Goal: Task Accomplishment & Management: Complete application form

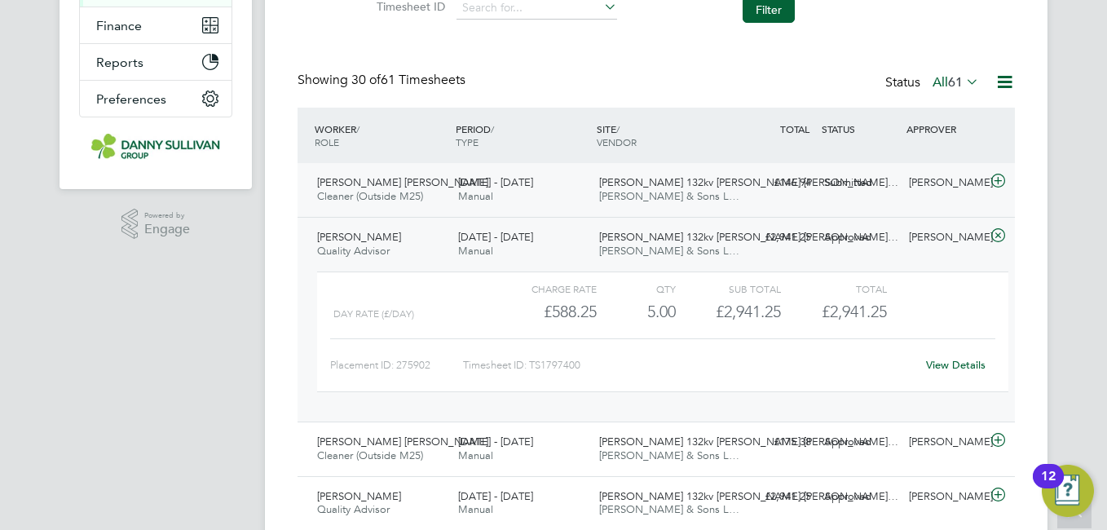
click at [401, 183] on span "[PERSON_NAME] [PERSON_NAME]" at bounding box center [402, 182] width 171 height 14
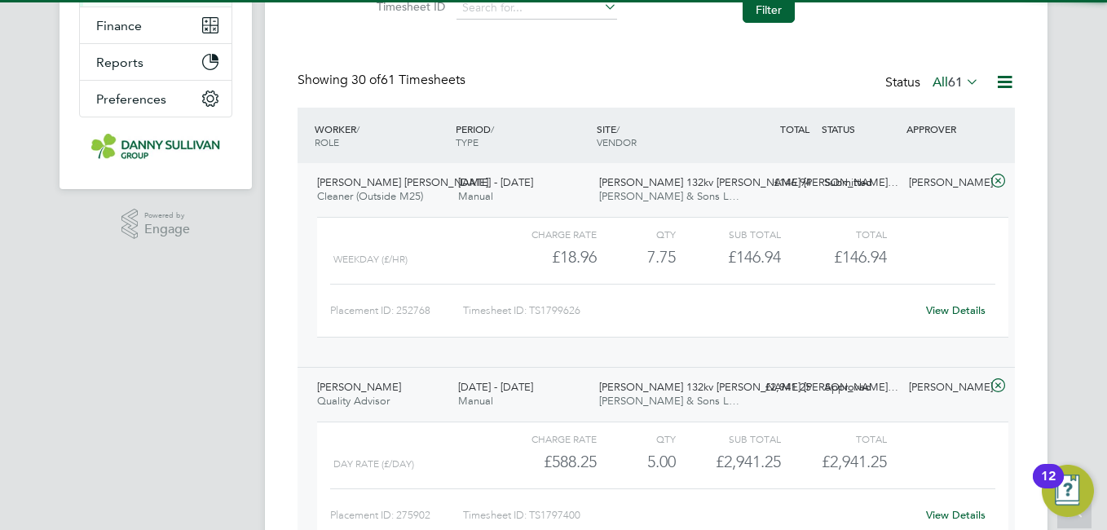
click at [382, 182] on span "[PERSON_NAME] [PERSON_NAME]" at bounding box center [402, 182] width 171 height 14
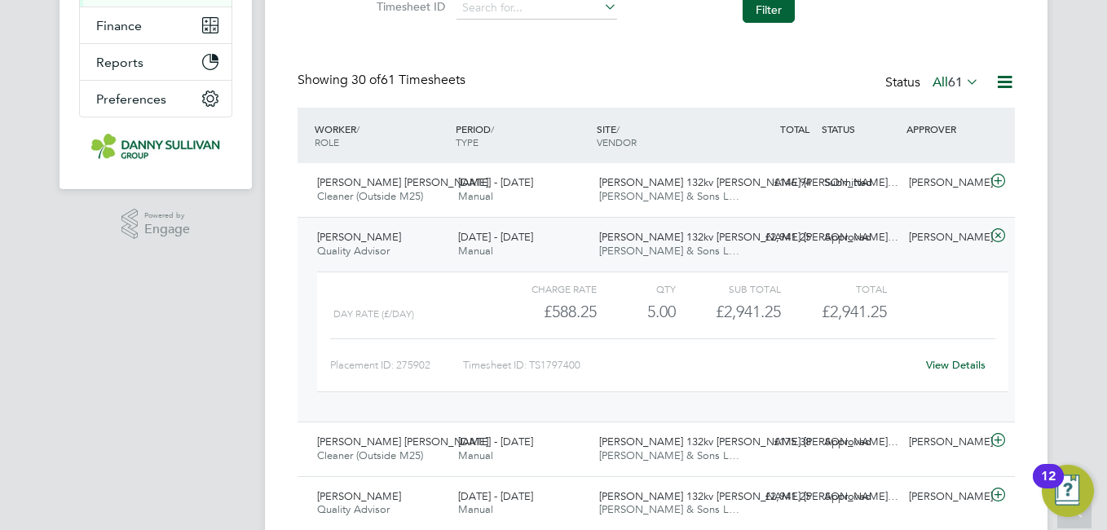
click at [377, 261] on div "Andrew Durham Quality Advisor 2 - 8 Aug 2025" at bounding box center [381, 244] width 141 height 41
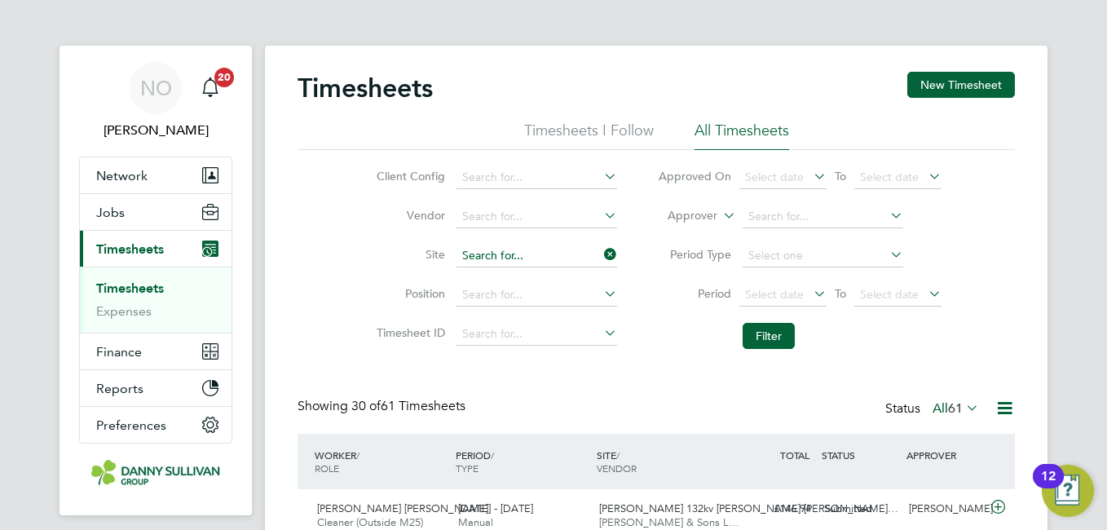
click at [512, 252] on input at bounding box center [537, 256] width 161 height 23
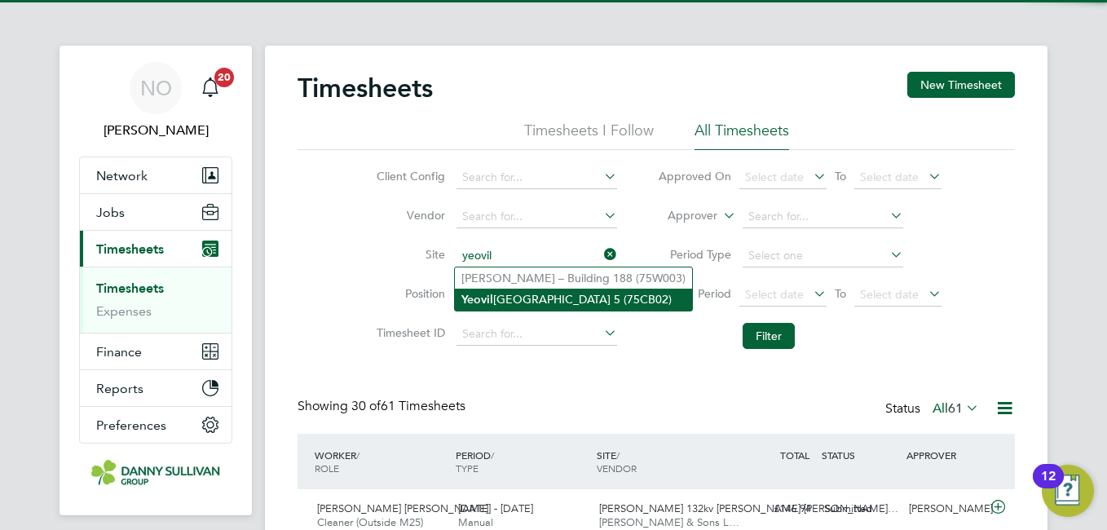
click at [507, 302] on li "Yeovil District Hospital Theatre 5 (75CB02)" at bounding box center [573, 300] width 237 height 22
type input "Yeovil District Hospital Theatre 5 (75CB02)"
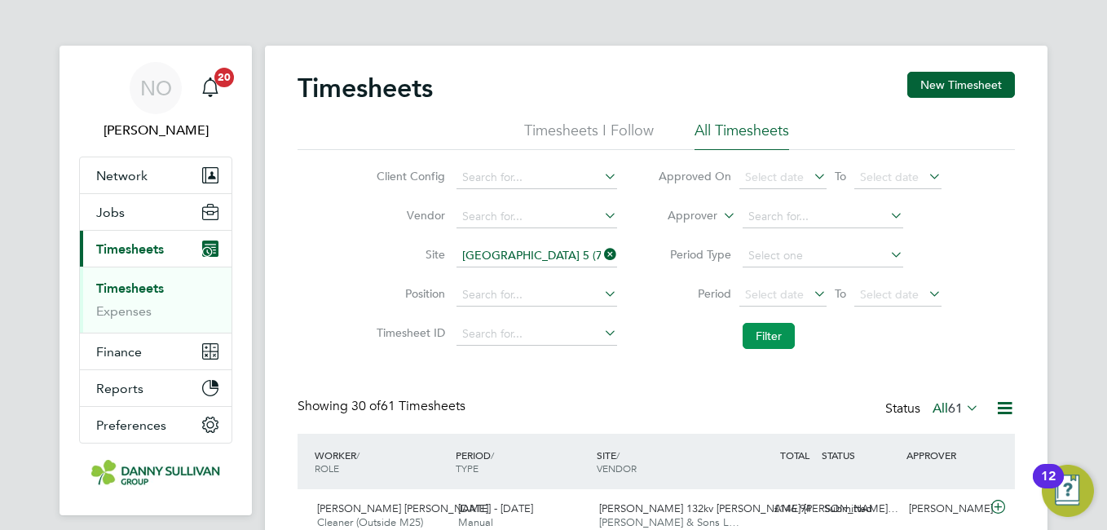
click at [770, 324] on button "Filter" at bounding box center [769, 336] width 52 height 26
click at [357, 315] on li "Timesheet ID" at bounding box center [494, 334] width 286 height 39
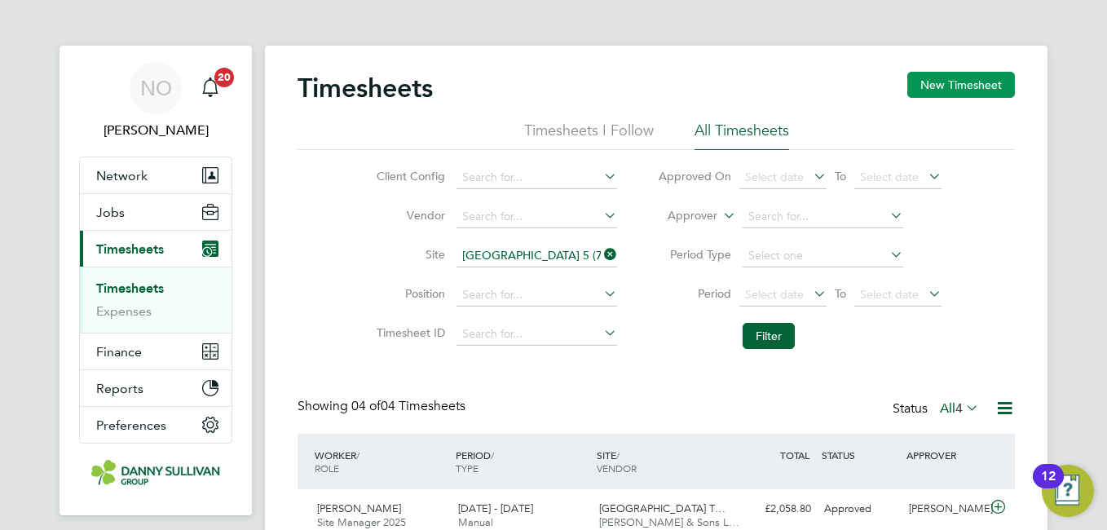
click at [936, 73] on button "New Timesheet" at bounding box center [961, 85] width 108 height 26
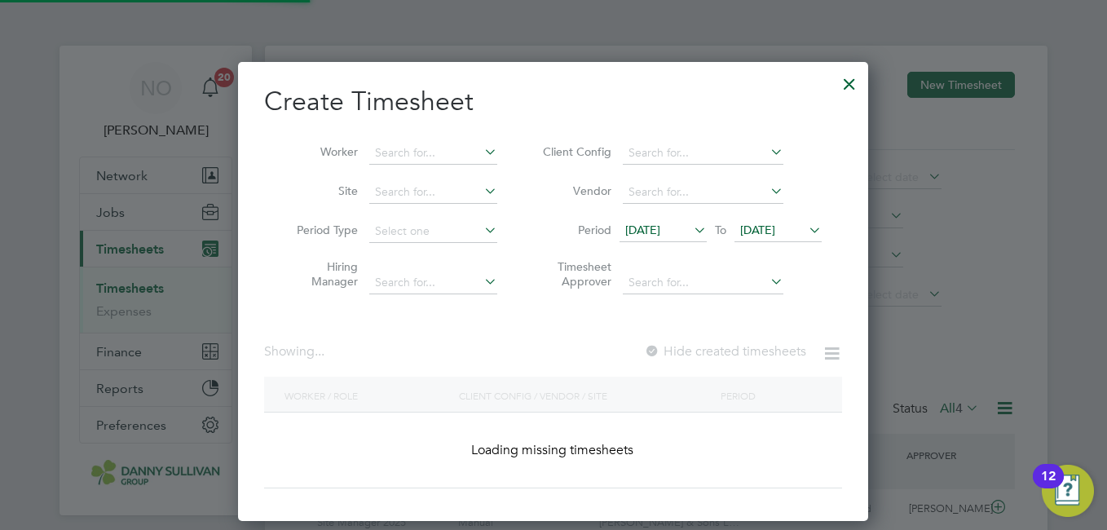
scroll to position [2835, 636]
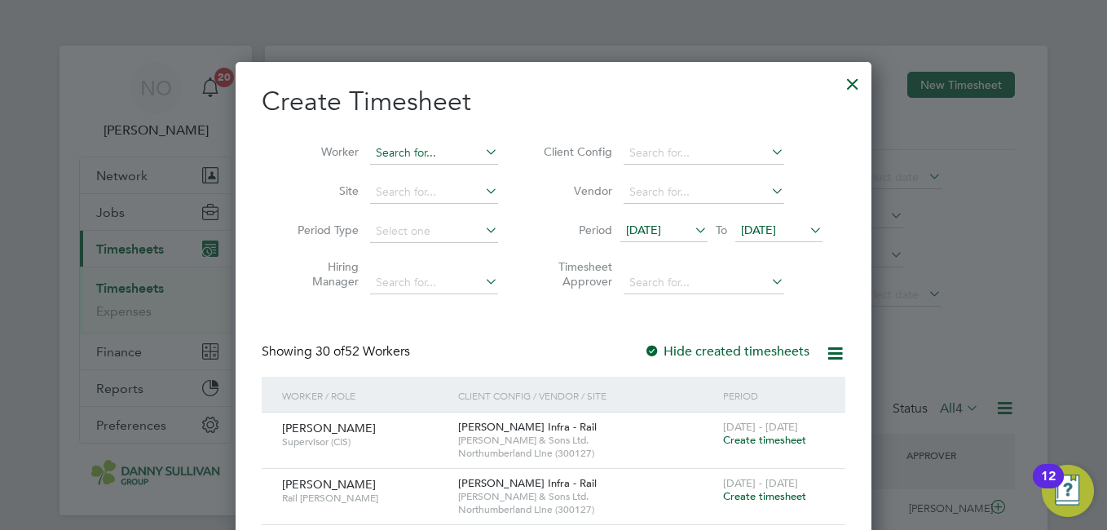
click at [420, 147] on input at bounding box center [434, 153] width 128 height 23
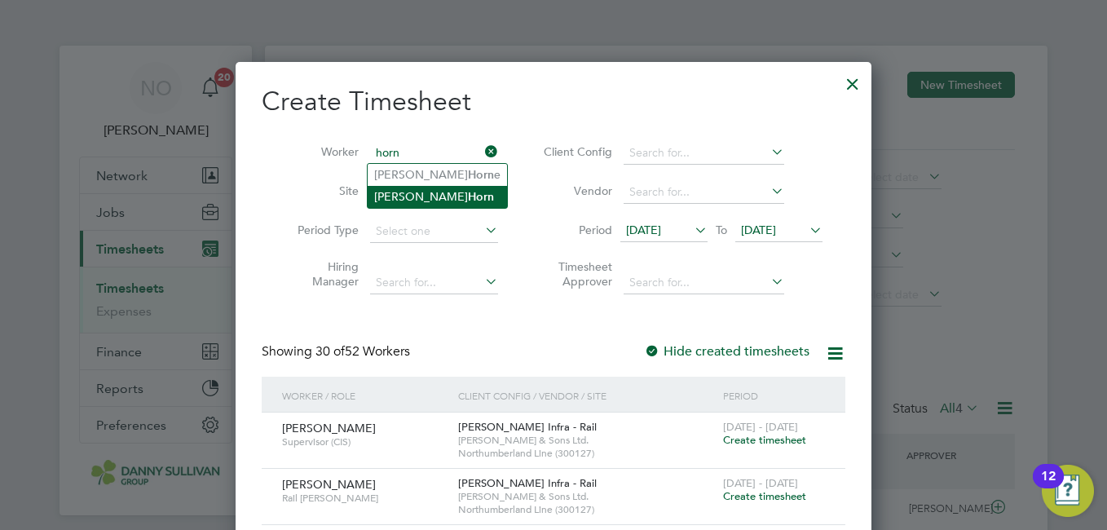
click at [468, 197] on b "Horn" at bounding box center [481, 197] width 26 height 14
type input "[PERSON_NAME]"
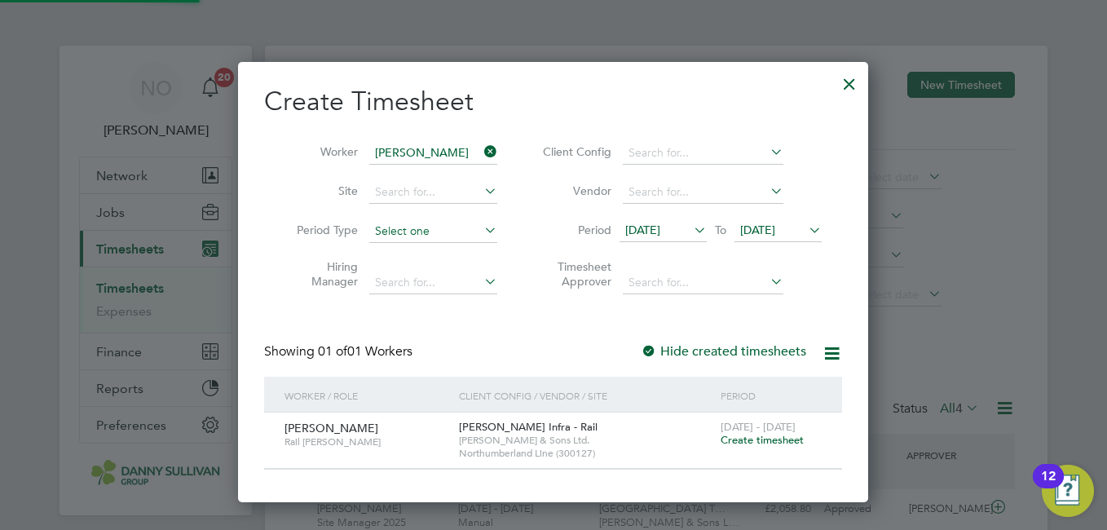
scroll to position [439, 631]
click at [745, 443] on span "Create timesheet" at bounding box center [762, 440] width 83 height 14
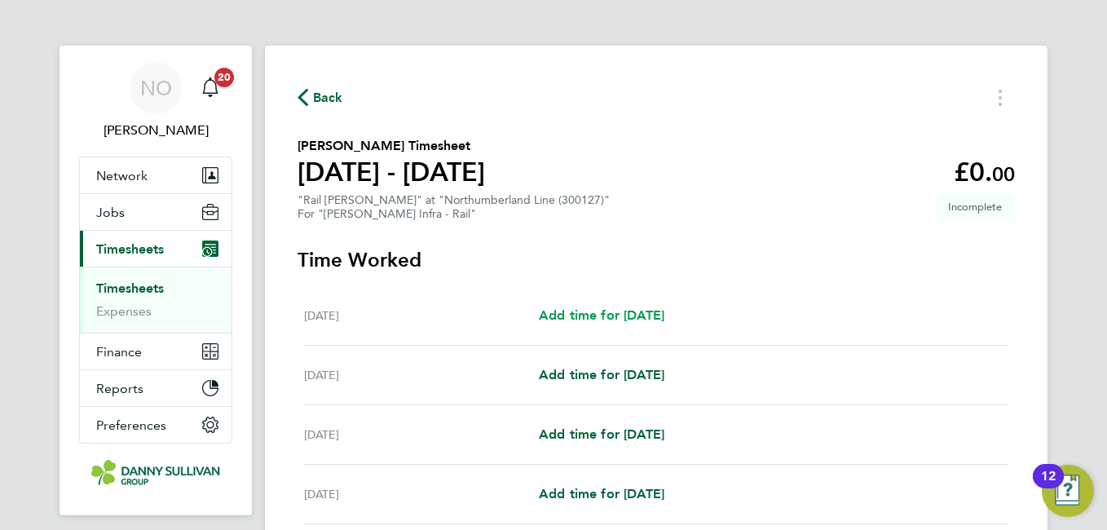
click at [598, 320] on span "Add time for Sat 02 Aug" at bounding box center [602, 314] width 126 height 15
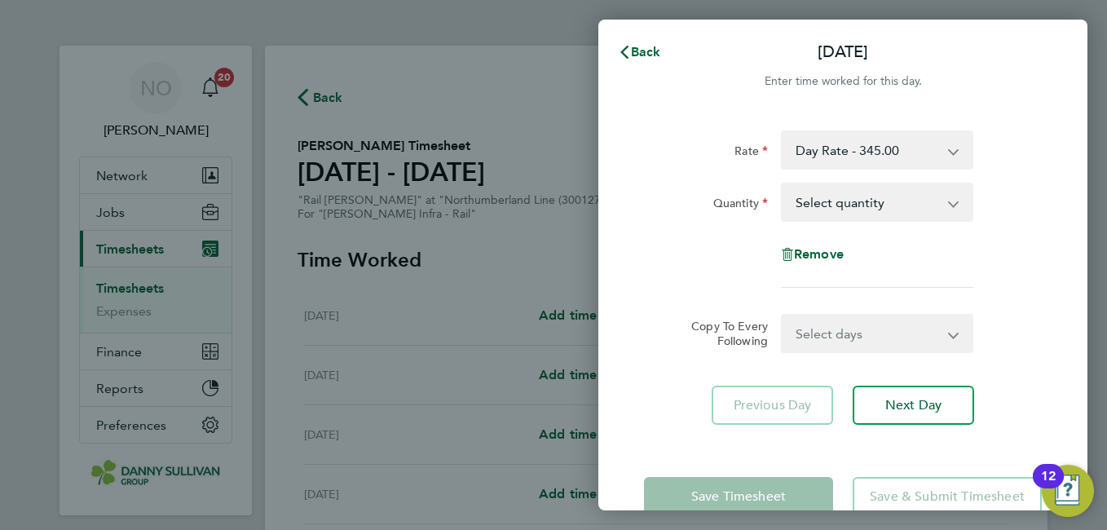
click at [870, 188] on select "Select quantity 0.5 1" at bounding box center [868, 202] width 170 height 36
select select "1"
click at [783, 184] on select "Select quantity 0.5 1" at bounding box center [868, 202] width 170 height 36
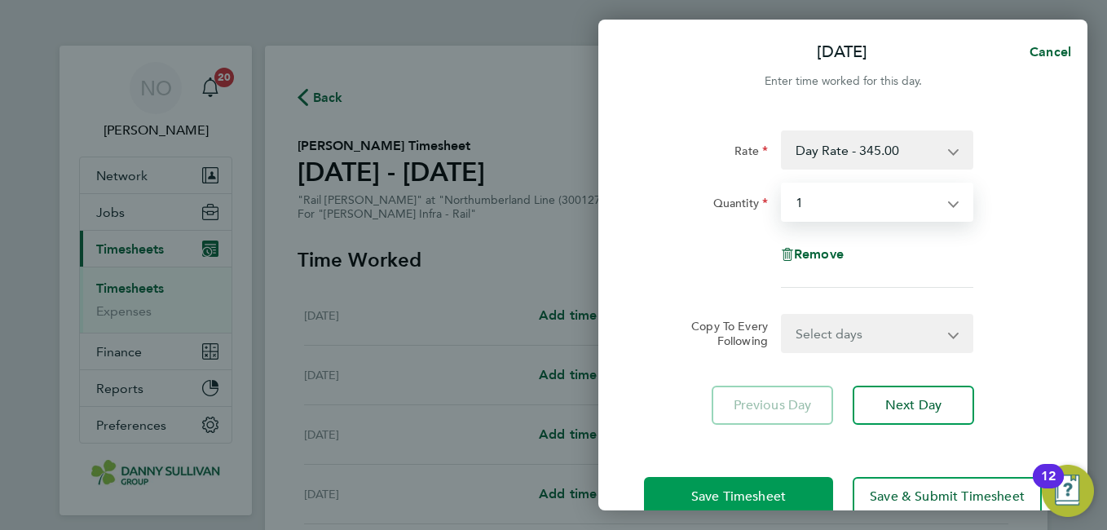
click at [750, 488] on span "Save Timesheet" at bounding box center [738, 496] width 95 height 16
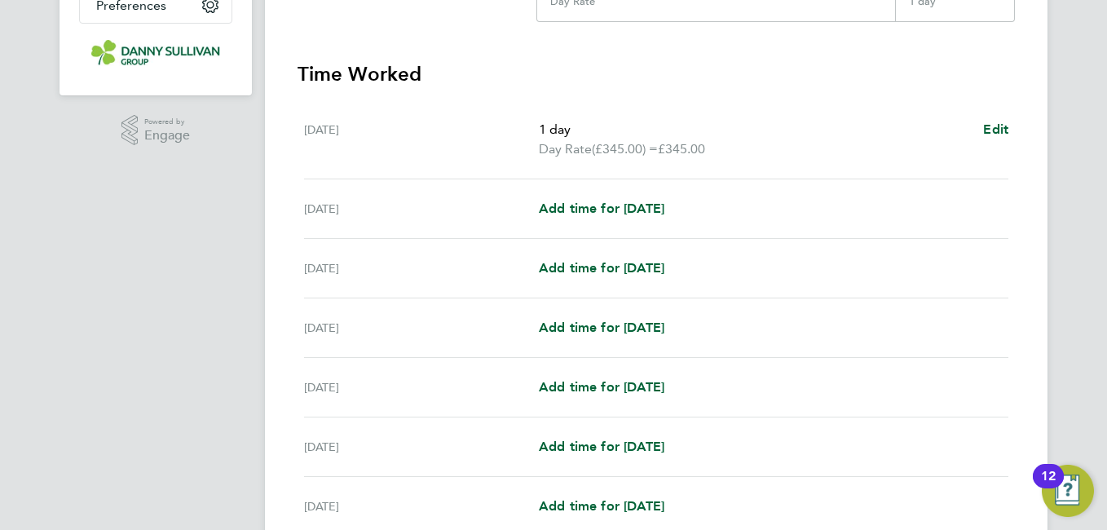
scroll to position [463, 0]
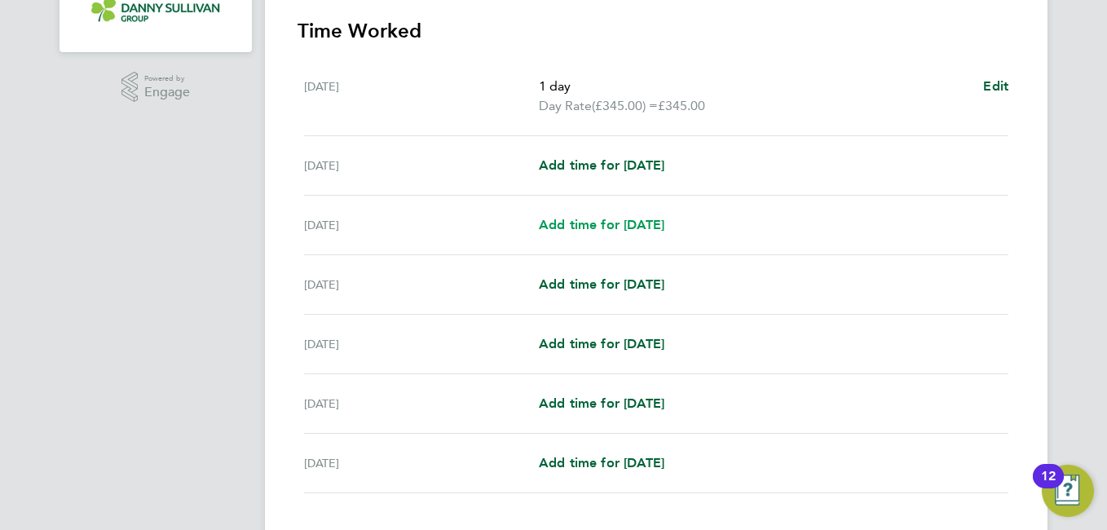
click at [617, 223] on span "Add time for Mon 04 Aug" at bounding box center [602, 224] width 126 height 15
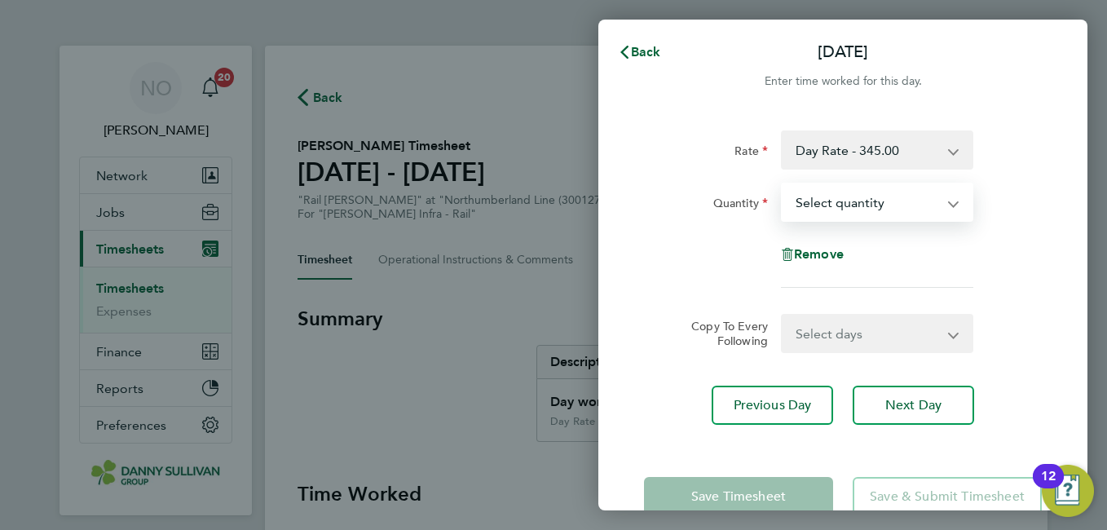
click at [858, 196] on select "Select quantity 0.5 1" at bounding box center [868, 202] width 170 height 36
select select "1"
click at [783, 184] on select "Select quantity 0.5 1" at bounding box center [868, 202] width 170 height 36
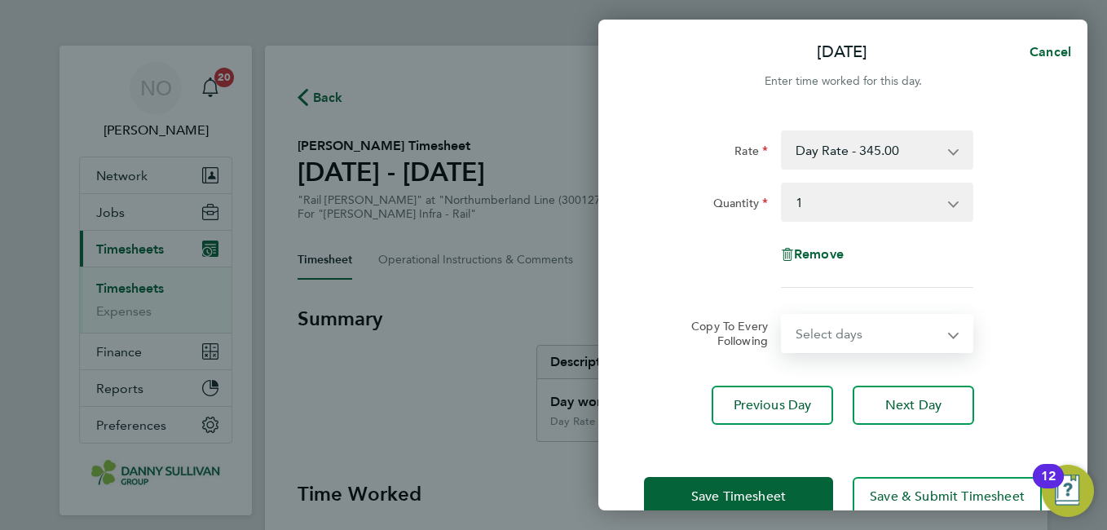
click at [858, 337] on select "Select days Day Tuesday Wednesday Thursday Friday" at bounding box center [868, 333] width 171 height 36
select select "DAY"
click at [783, 315] on select "Select days Day Tuesday Wednesday Thursday Friday" at bounding box center [868, 333] width 171 height 36
select select "2025-08-08"
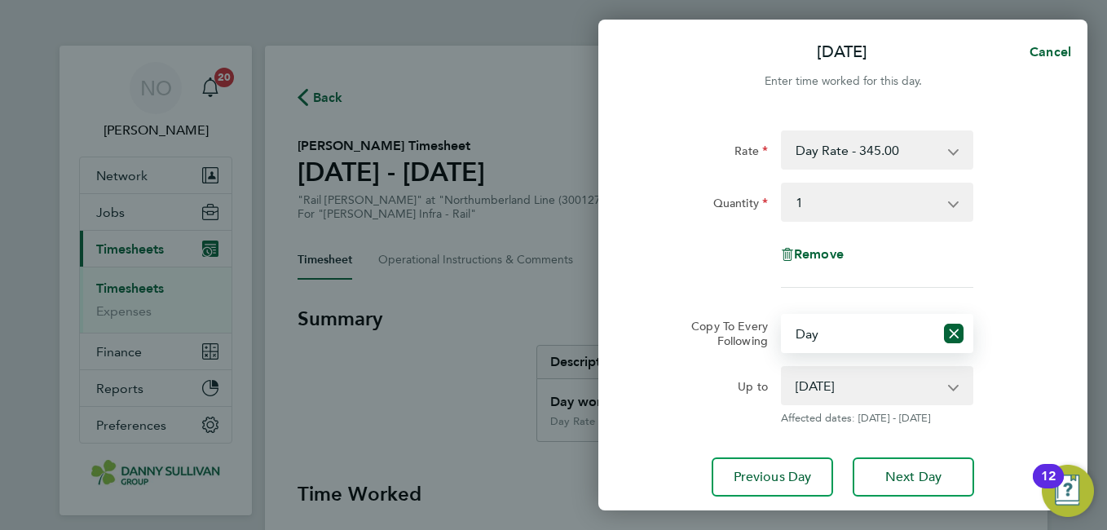
click at [1036, 351] on div "Copy To Every Following Select days Day Tuesday Wednesday Thursday Friday" at bounding box center [843, 333] width 411 height 39
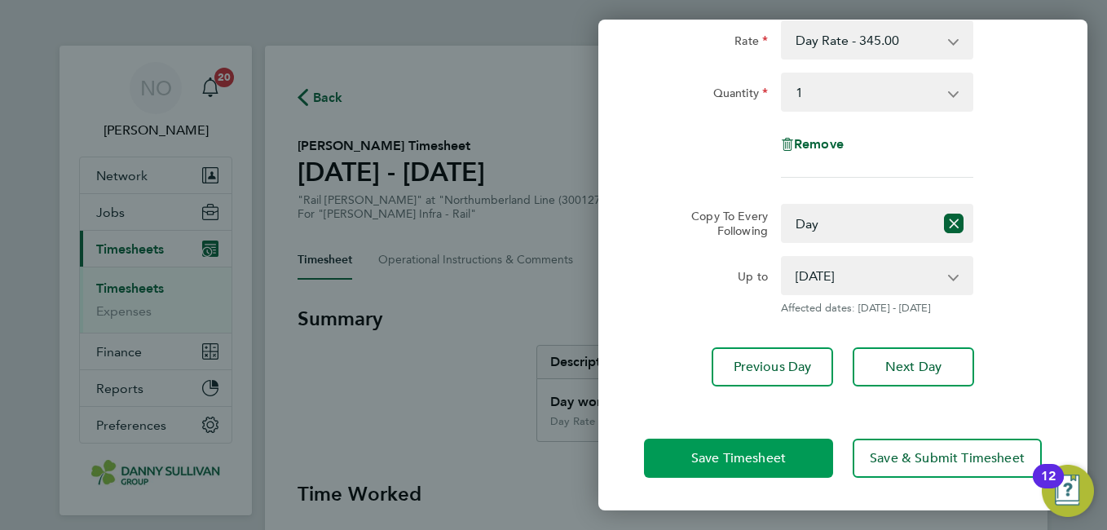
click at [742, 470] on button "Save Timesheet" at bounding box center [738, 458] width 189 height 39
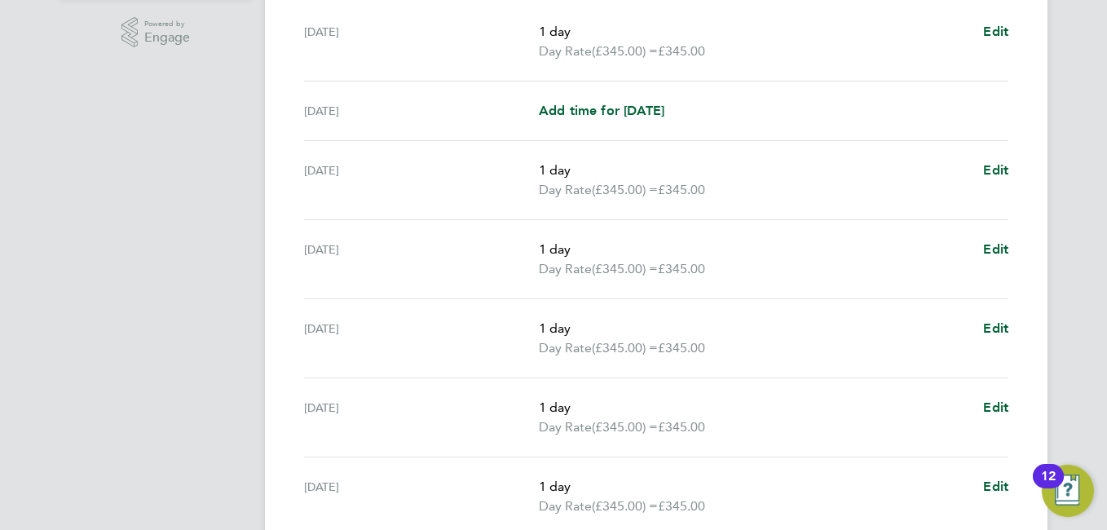
scroll to position [668, 0]
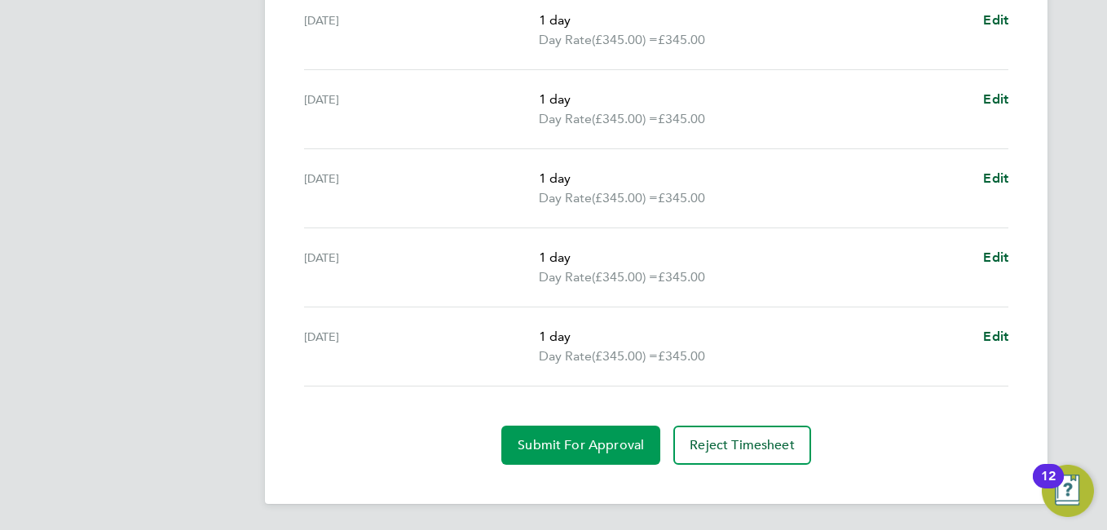
click at [616, 435] on button "Submit For Approval" at bounding box center [580, 445] width 159 height 39
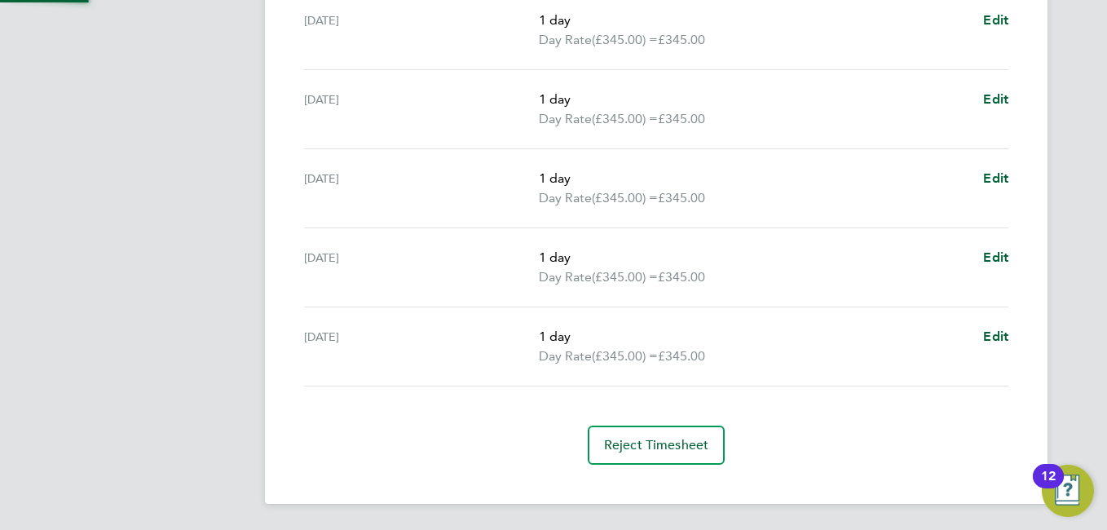
click at [577, 517] on app-footer at bounding box center [656, 517] width 783 height 26
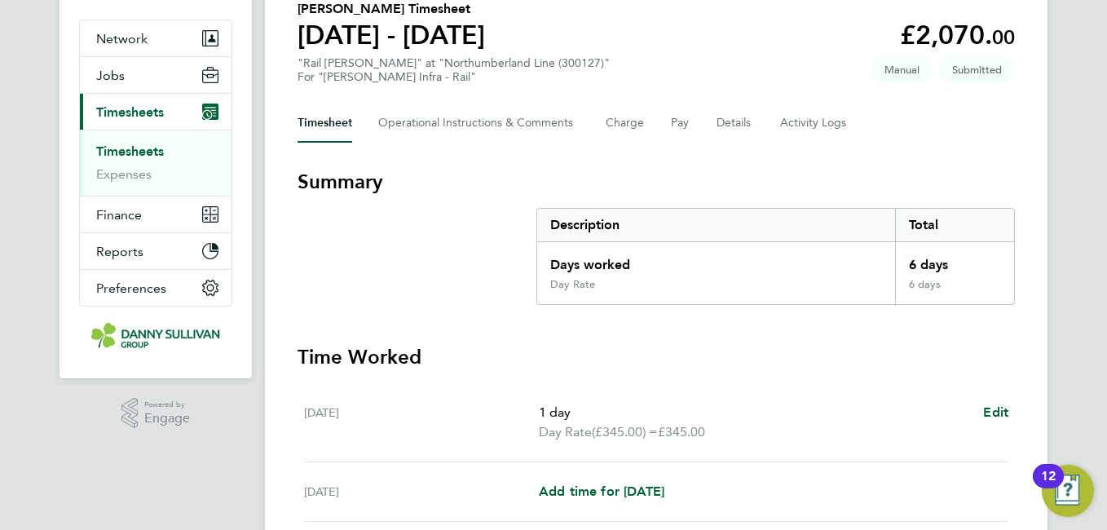
scroll to position [0, 0]
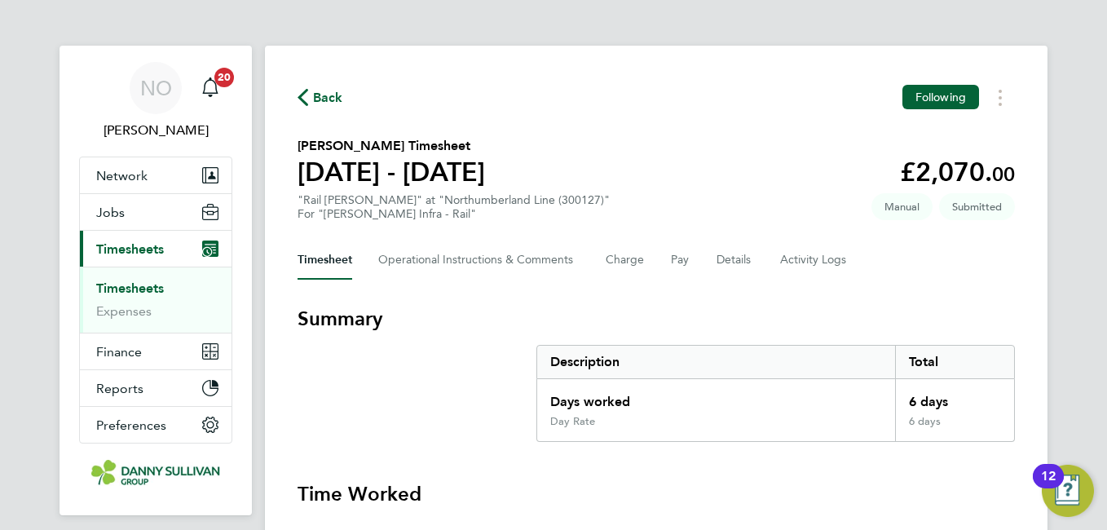
click at [337, 97] on span "Back" at bounding box center [328, 98] width 30 height 20
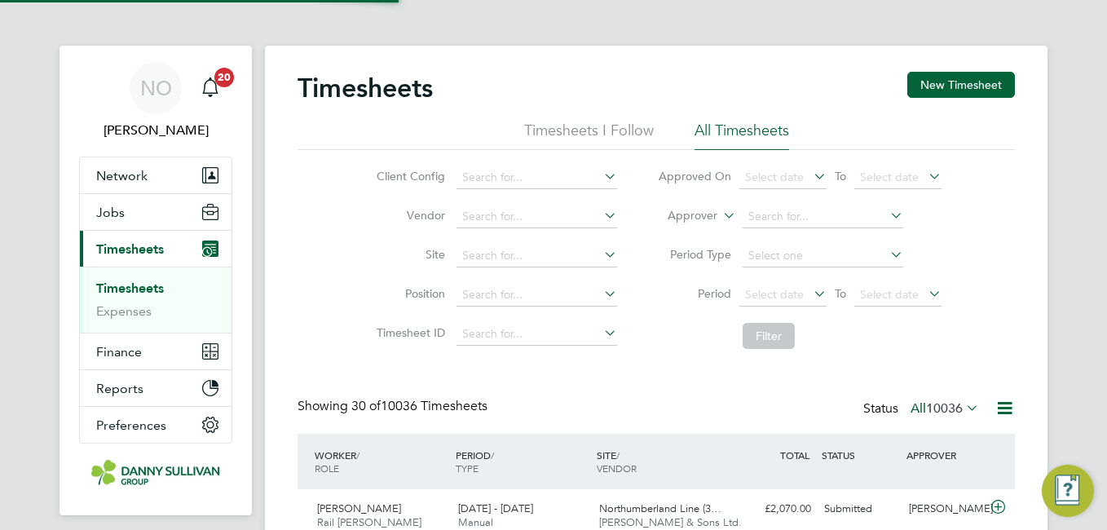
click at [964, 103] on div "Timesheets New Timesheet" at bounding box center [656, 96] width 717 height 49
click at [957, 90] on button "New Timesheet" at bounding box center [961, 85] width 108 height 26
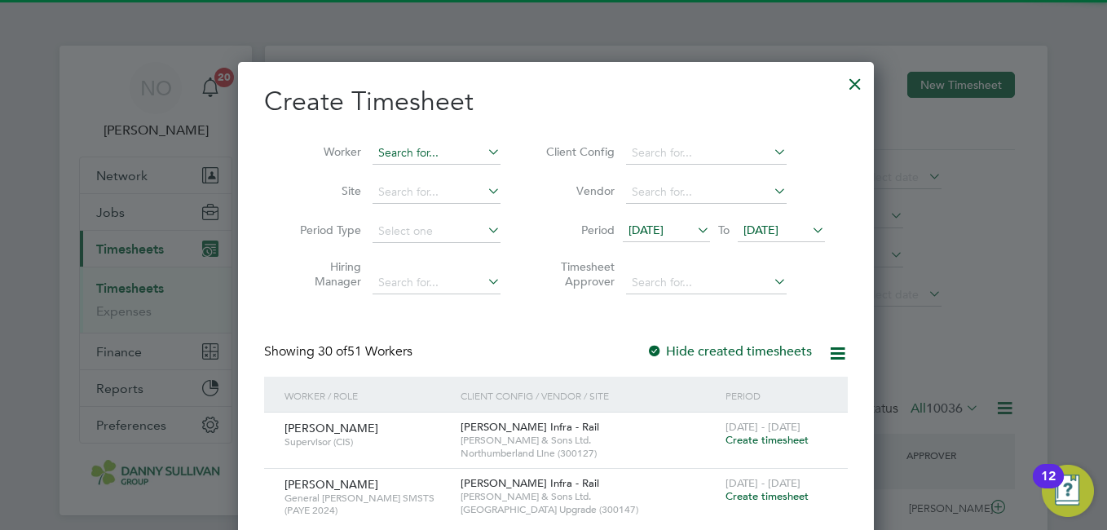
click at [397, 155] on input at bounding box center [437, 153] width 128 height 23
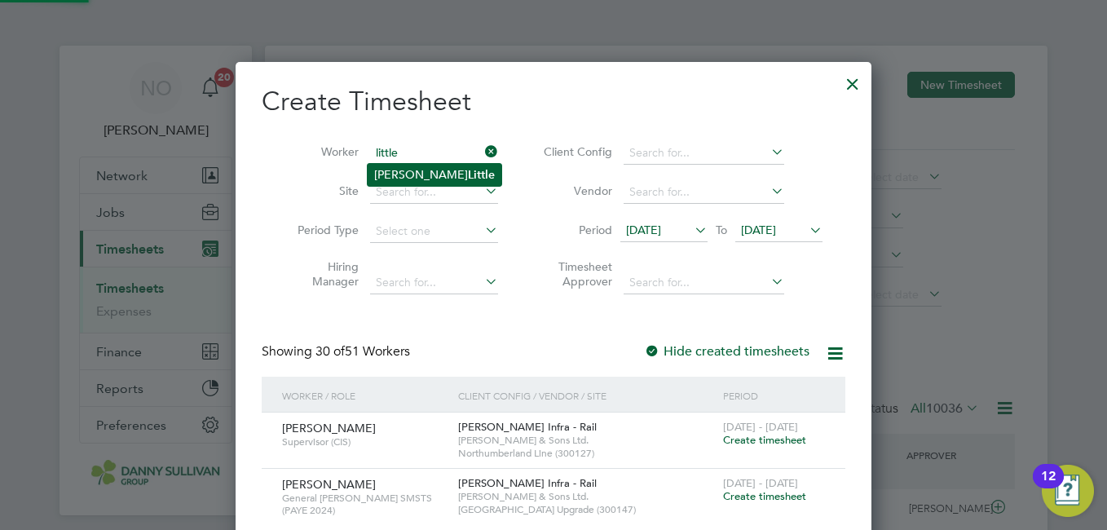
click at [468, 179] on b "Little" at bounding box center [481, 175] width 27 height 14
type input "[PERSON_NAME]"
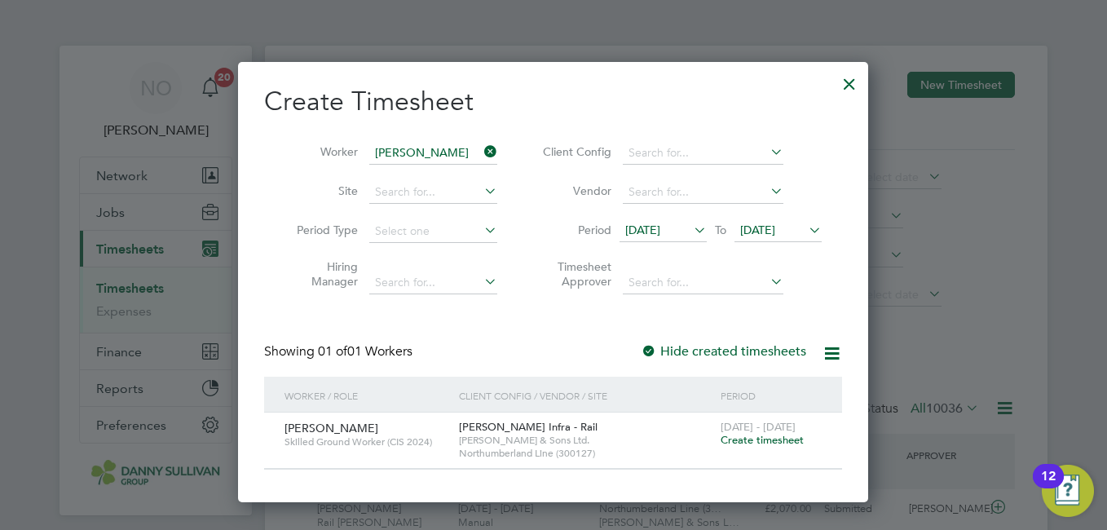
click at [764, 443] on span "Create timesheet" at bounding box center [762, 440] width 83 height 14
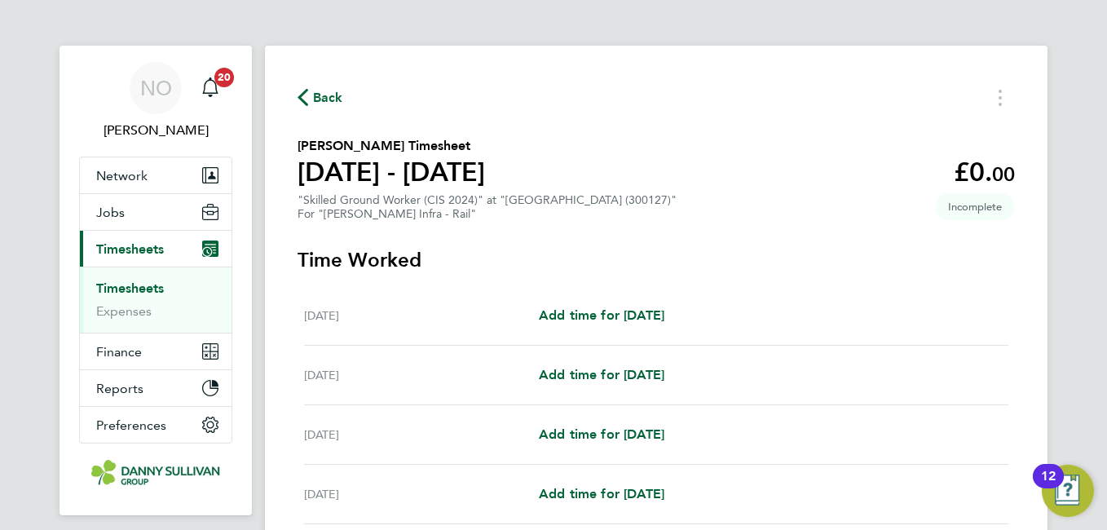
click at [631, 327] on div "Sat 02 Aug Add time for Sat 02 Aug Add time for Sat 02 Aug" at bounding box center [656, 316] width 704 height 60
click at [621, 315] on span "Add time for Sat 02 Aug" at bounding box center [602, 314] width 126 height 15
select select "30"
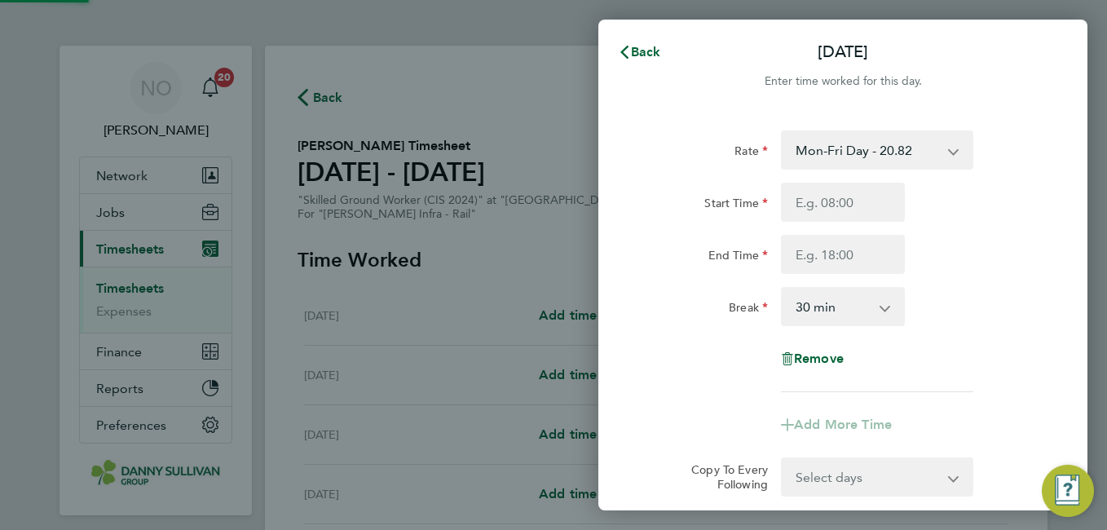
click at [867, 142] on select "Mon-Fri Day - 20.82 Weekend - 27.06 Bank Hol - 31.24 Mon-Thurs Night - 23.94 Xm…" at bounding box center [868, 150] width 170 height 36
select select "30"
type input "07:00"
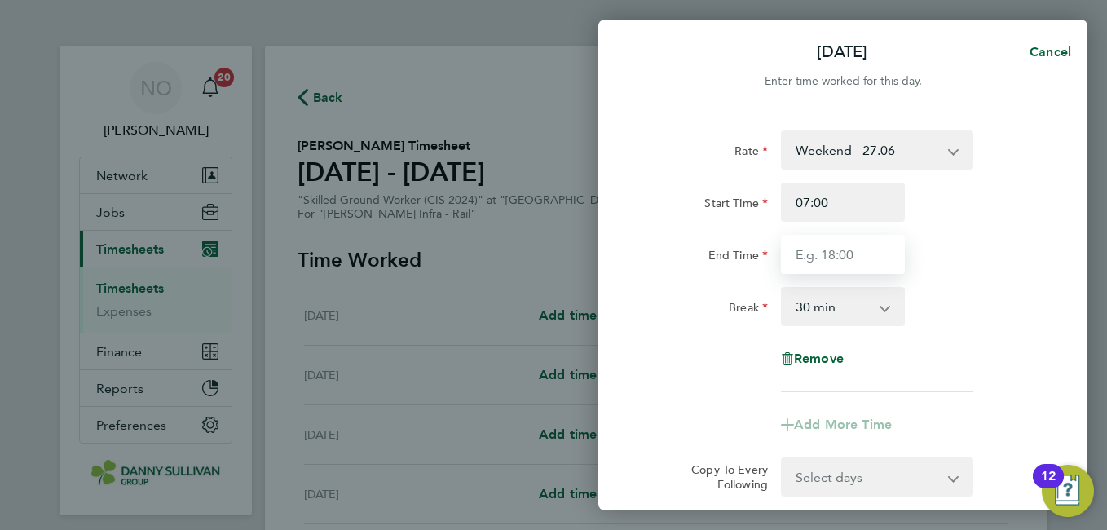
click at [805, 252] on input "End Time" at bounding box center [843, 254] width 124 height 39
type input "17:00"
drag, startPoint x: 820, startPoint y: 267, endPoint x: 1022, endPoint y: 319, distance: 208.6
click at [1022, 319] on div "Break 0 min 15 min 30 min 45 min 60 min 75 min 90 min" at bounding box center [843, 306] width 411 height 39
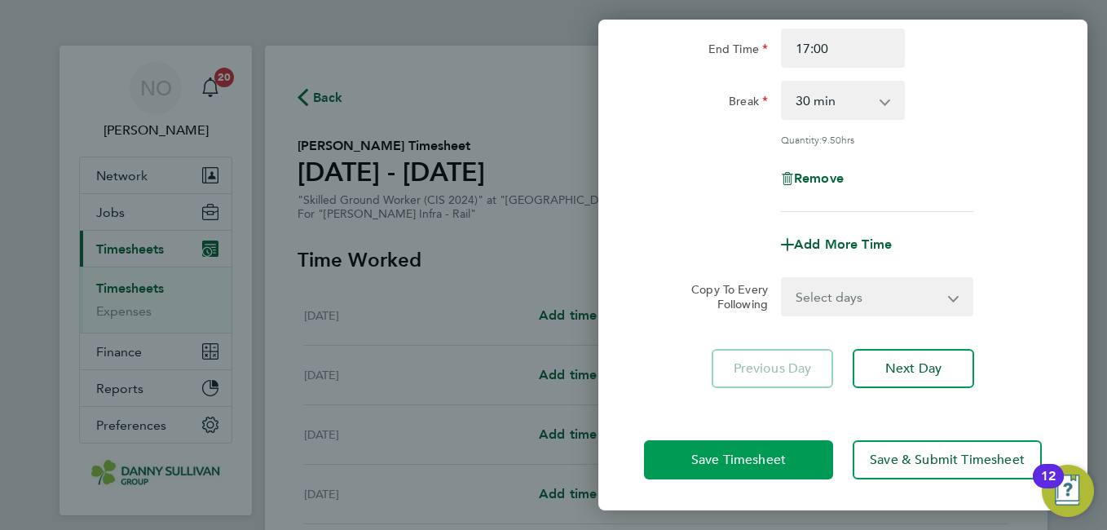
click at [677, 444] on button "Save Timesheet" at bounding box center [738, 459] width 189 height 39
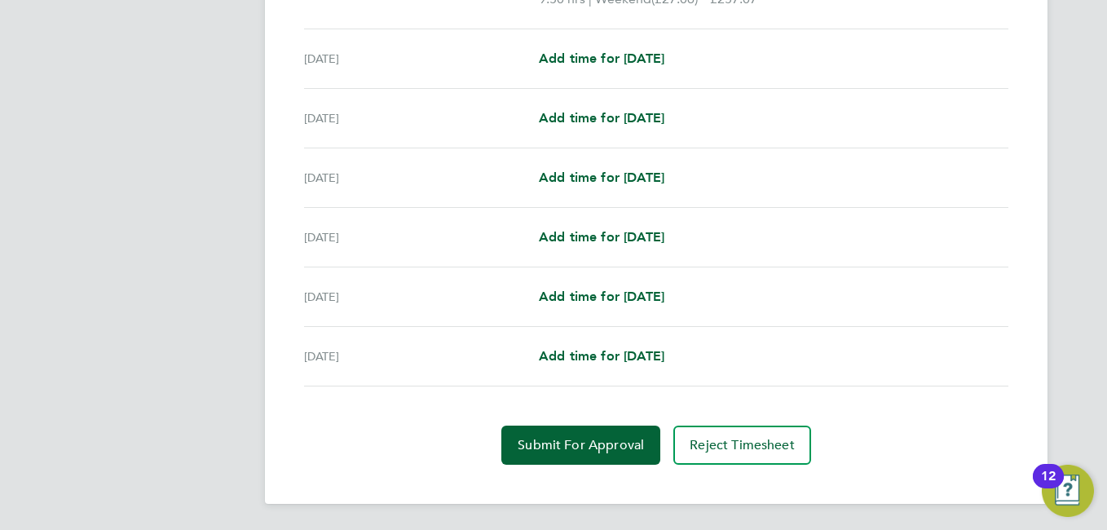
click at [658, 104] on div "Mon 04 Aug Add time for Mon 04 Aug Add time for Mon 04 Aug" at bounding box center [656, 119] width 704 height 60
click at [658, 110] on span "Add time for Mon 04 Aug" at bounding box center [602, 117] width 126 height 15
select select "30"
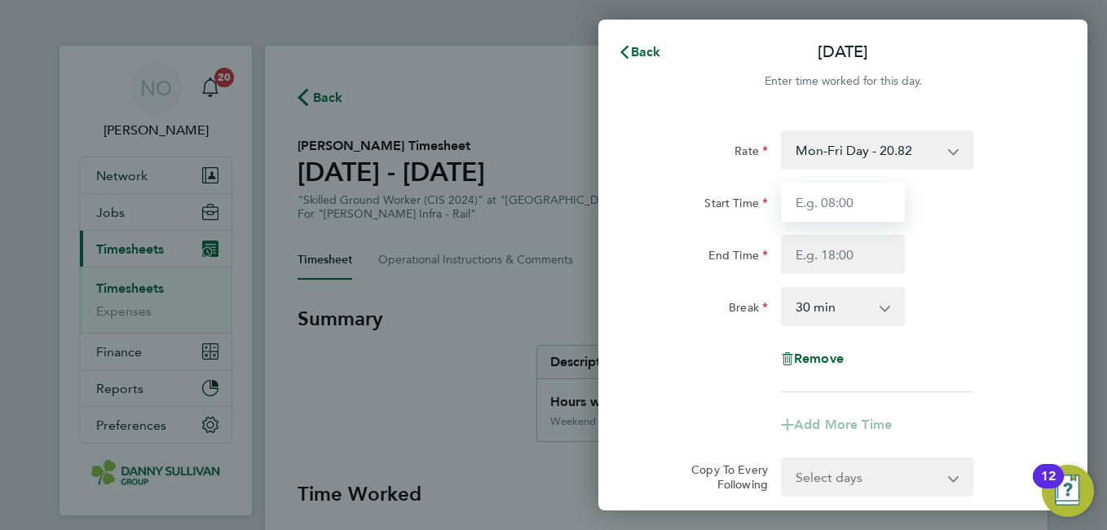
click at [842, 217] on input "Start Time" at bounding box center [843, 202] width 124 height 39
type input "07:00"
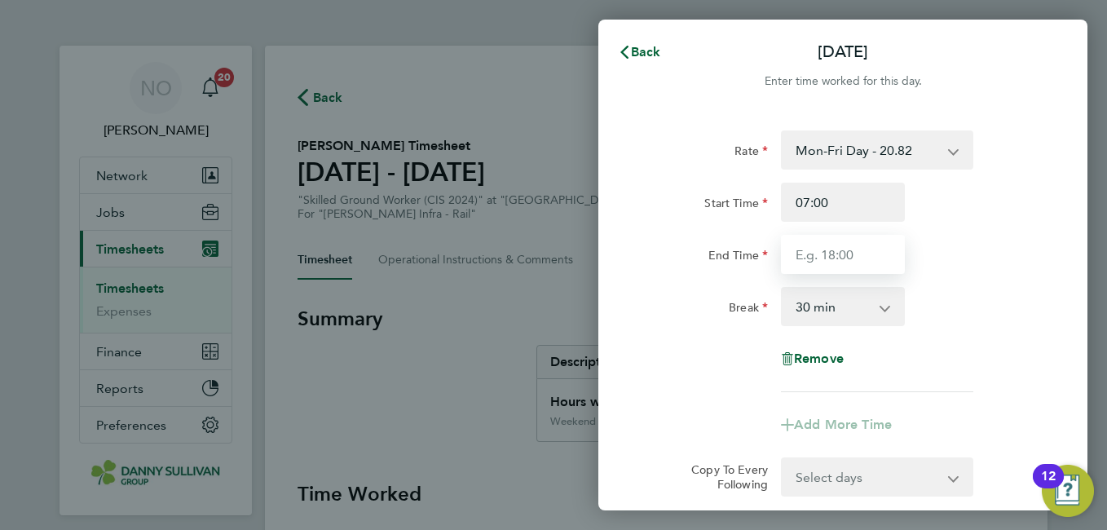
type input "17:00"
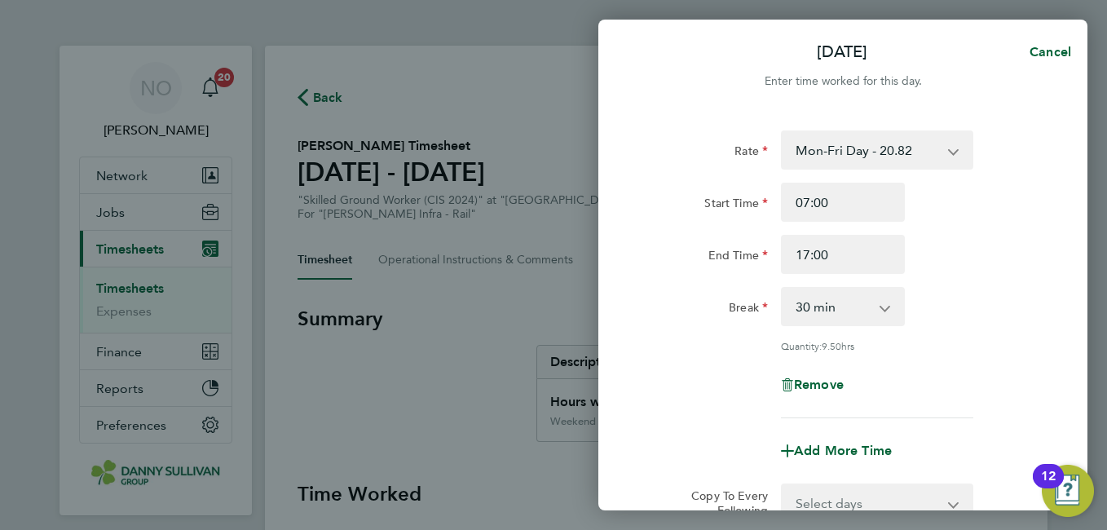
click at [1008, 271] on div "End Time 17:00" at bounding box center [843, 254] width 411 height 39
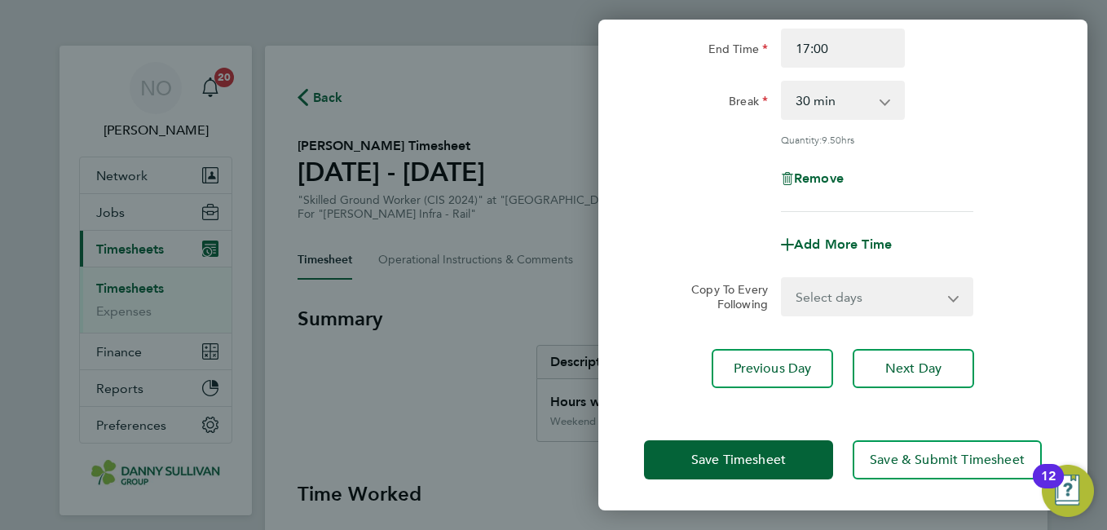
click at [901, 292] on select "Select days Day Tuesday Wednesday Thursday Friday" at bounding box center [868, 297] width 171 height 36
select select "DAY"
click at [783, 279] on select "Select days Day Tuesday Wednesday Thursday Friday" at bounding box center [868, 297] width 171 height 36
select select "2025-08-08"
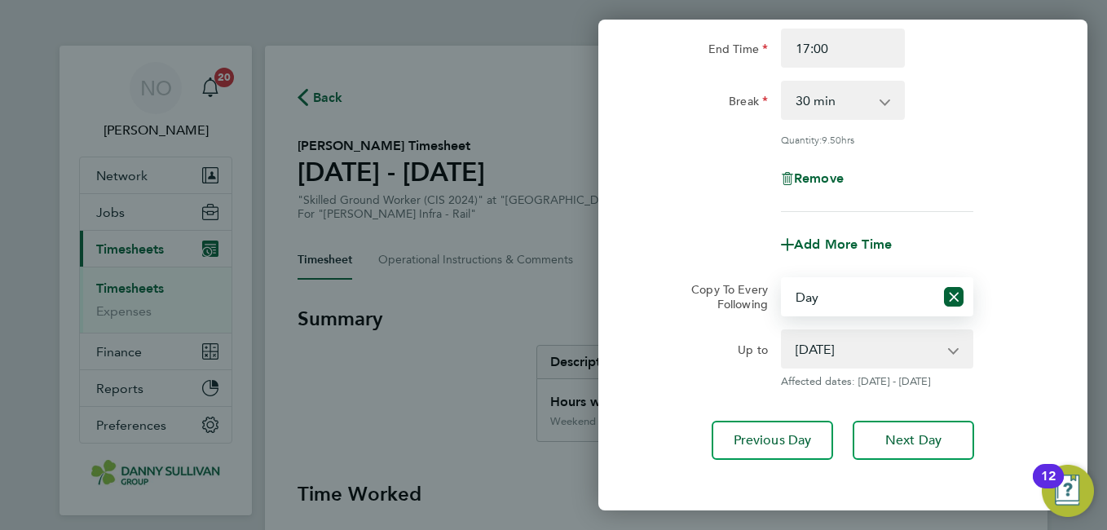
click at [1026, 338] on div "Up to 05 Aug 2025 06 Aug 2025 07 Aug 2025 08 Aug 2025 Affected dates: 05 - 08 A…" at bounding box center [843, 358] width 411 height 59
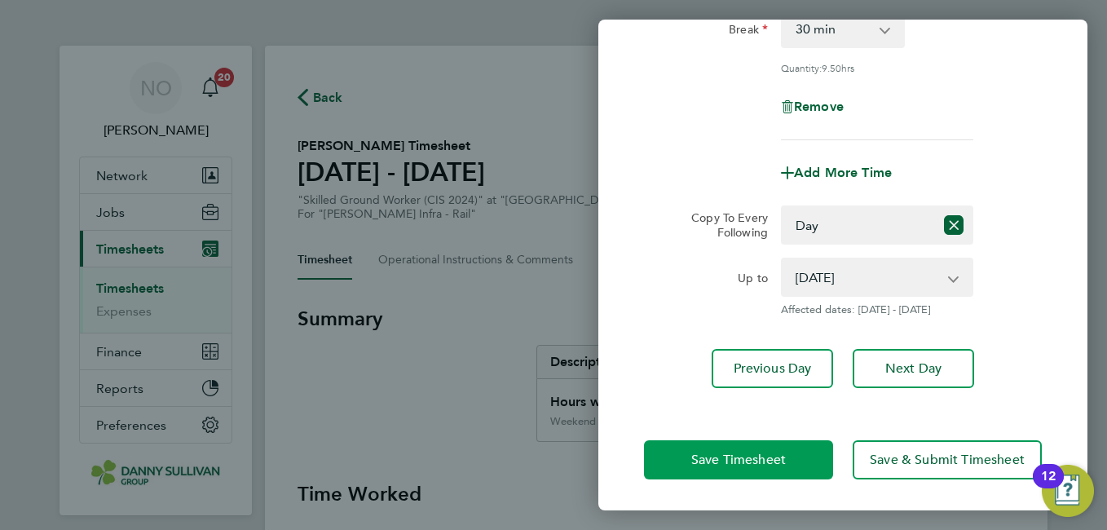
click at [773, 456] on span "Save Timesheet" at bounding box center [738, 460] width 95 height 16
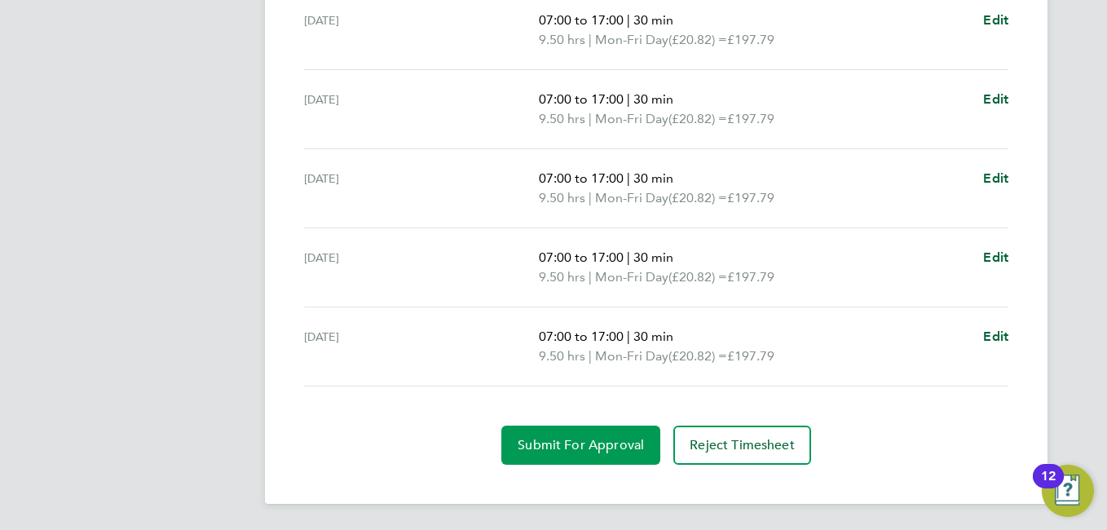
click at [595, 433] on button "Submit For Approval" at bounding box center [580, 445] width 159 height 39
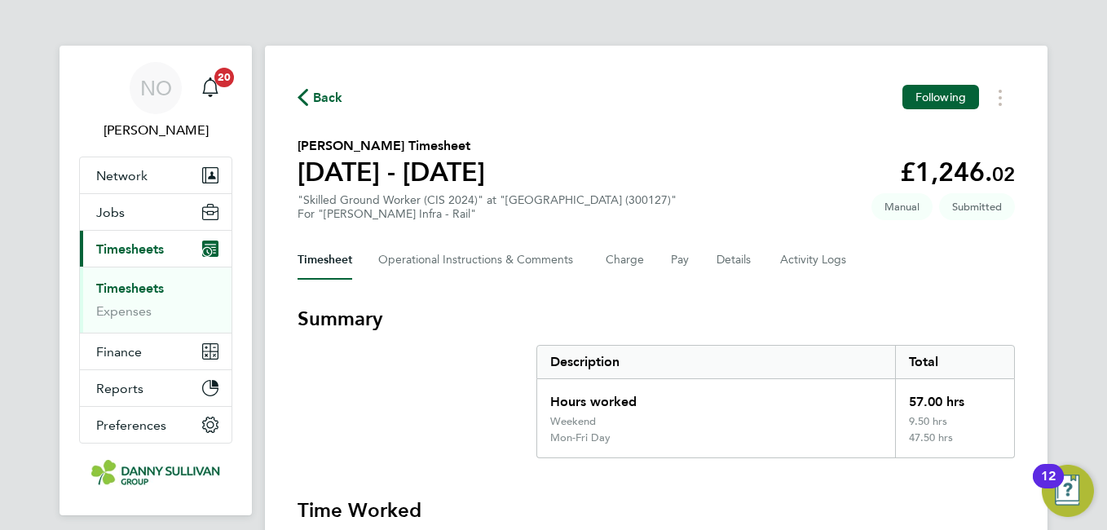
click at [322, 95] on span "Back" at bounding box center [328, 98] width 30 height 20
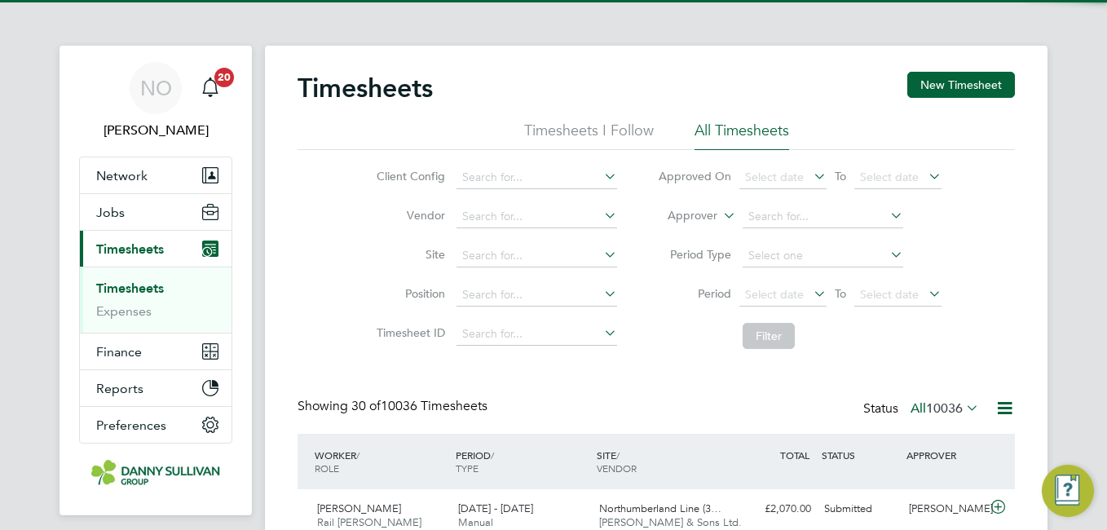
click at [955, 83] on button "New Timesheet" at bounding box center [961, 85] width 108 height 26
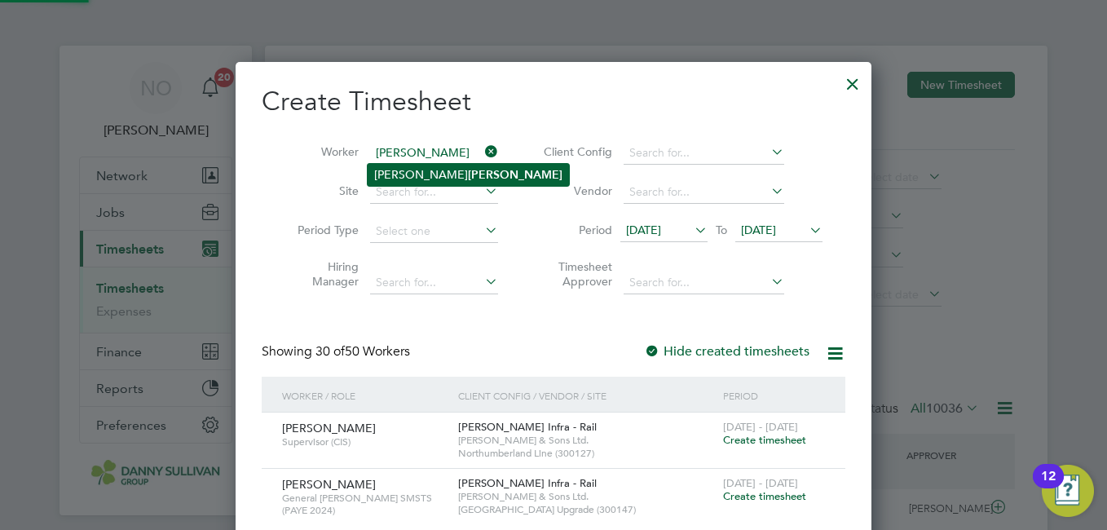
click at [411, 170] on li "Wayne Goodwin" at bounding box center [468, 175] width 201 height 22
type input "[PERSON_NAME]"
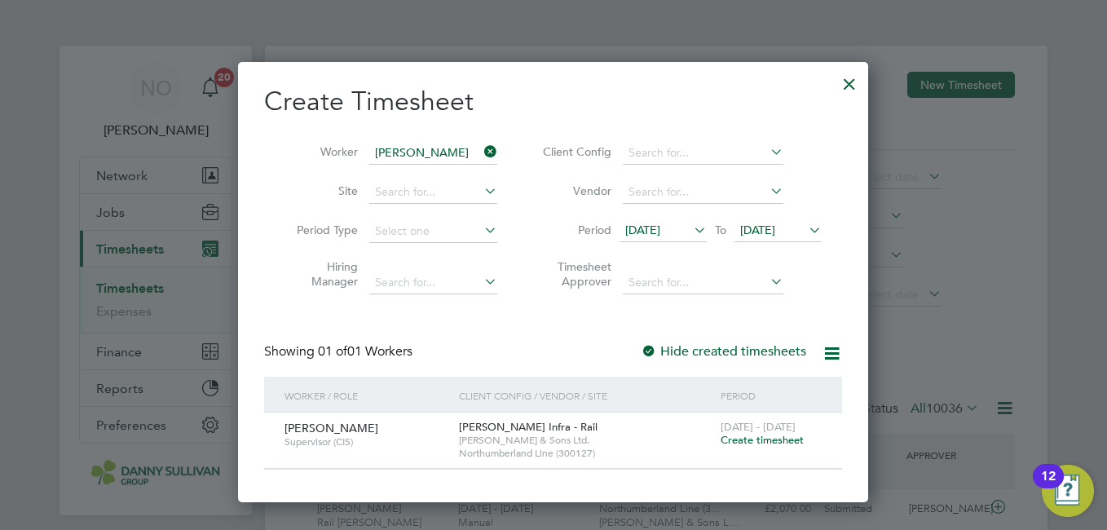
click at [748, 432] on span "[DATE] - [DATE]" at bounding box center [758, 427] width 75 height 14
click at [744, 438] on span "Create timesheet" at bounding box center [762, 440] width 83 height 14
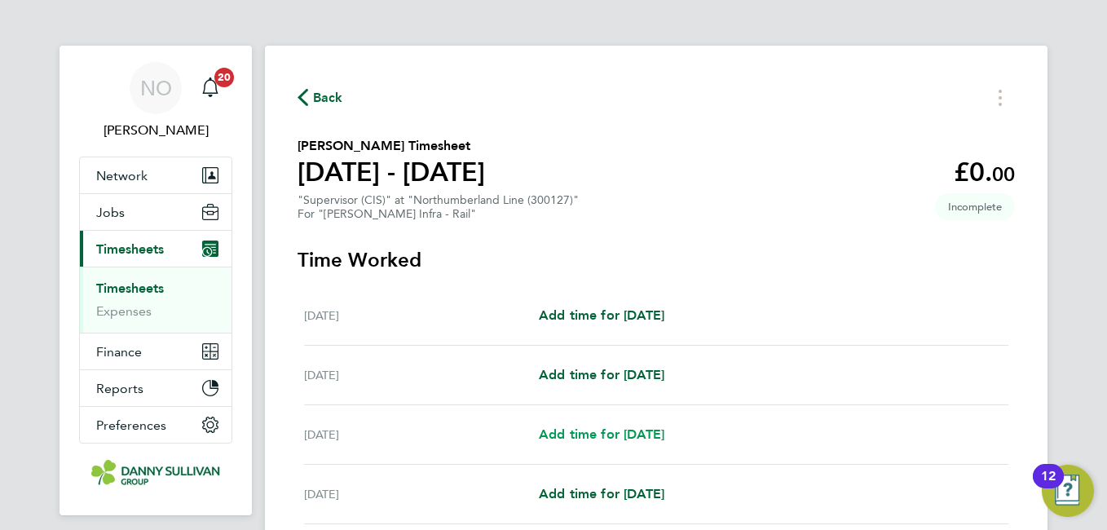
click at [598, 430] on span "Add time for Mon 04 Aug" at bounding box center [602, 433] width 126 height 15
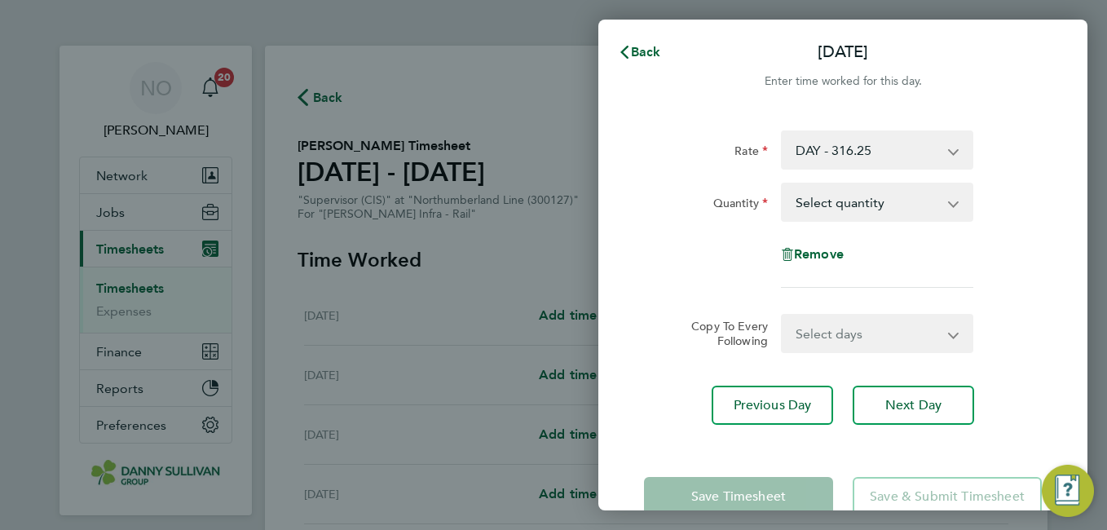
click at [880, 220] on div "Select quantity 0.5 1" at bounding box center [877, 202] width 192 height 39
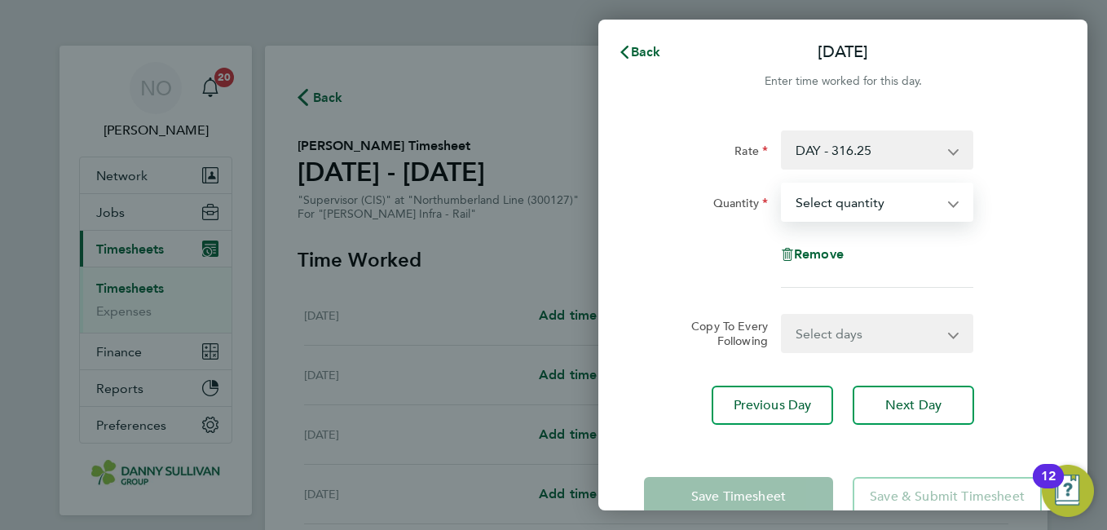
click at [855, 203] on select "Select quantity 0.5 1" at bounding box center [868, 202] width 170 height 36
select select "1"
click at [783, 184] on select "Select quantity 0.5 1" at bounding box center [868, 202] width 170 height 36
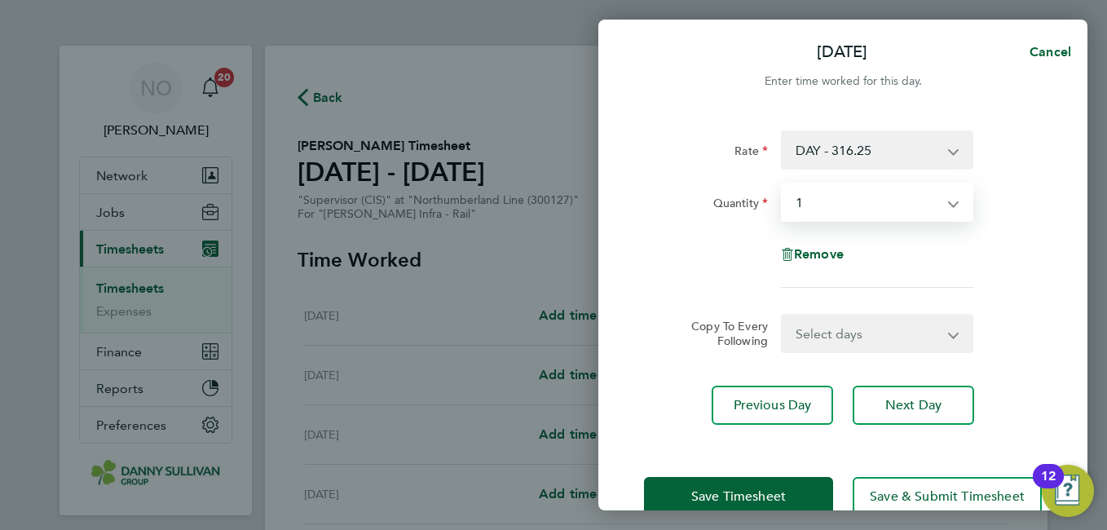
click at [849, 331] on select "Select days Day Tuesday Wednesday Thursday Friday" at bounding box center [868, 333] width 171 height 36
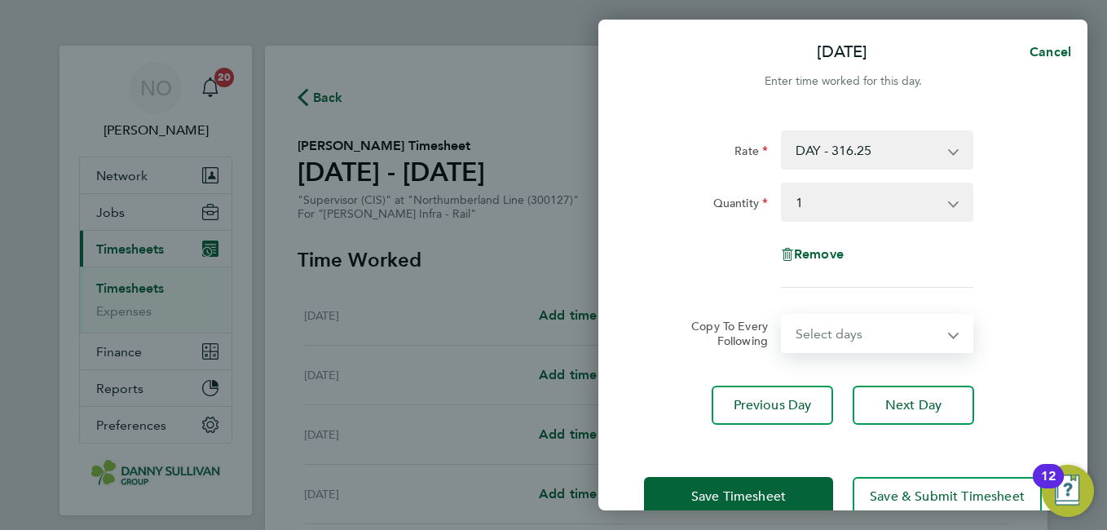
select select "DAY"
click at [783, 315] on select "Select days Day Tuesday Wednesday Thursday Friday" at bounding box center [868, 333] width 171 height 36
select select "2025-08-08"
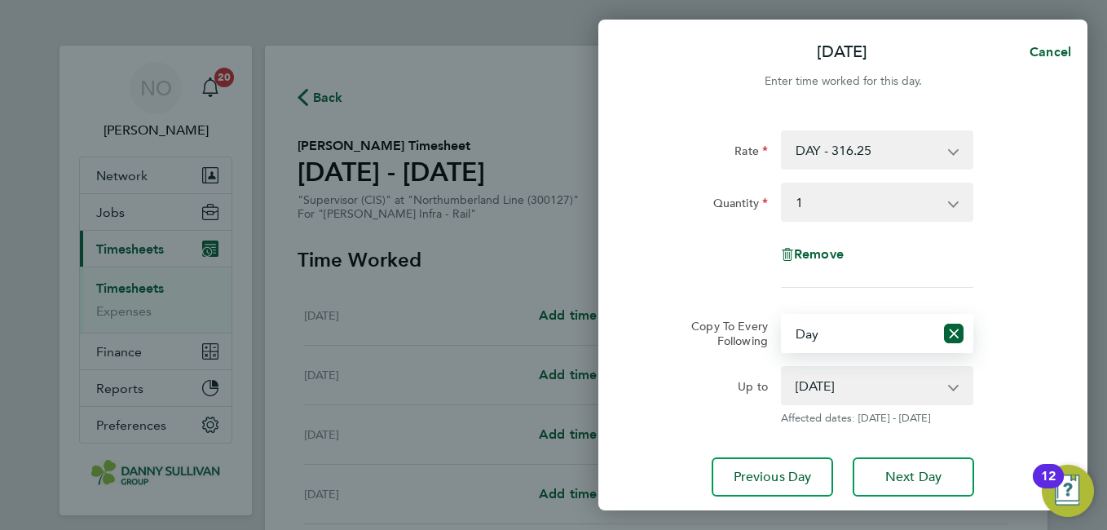
click at [1043, 345] on div "Copy To Every Following Select days Day Tuesday Wednesday Thursday Friday" at bounding box center [843, 333] width 411 height 39
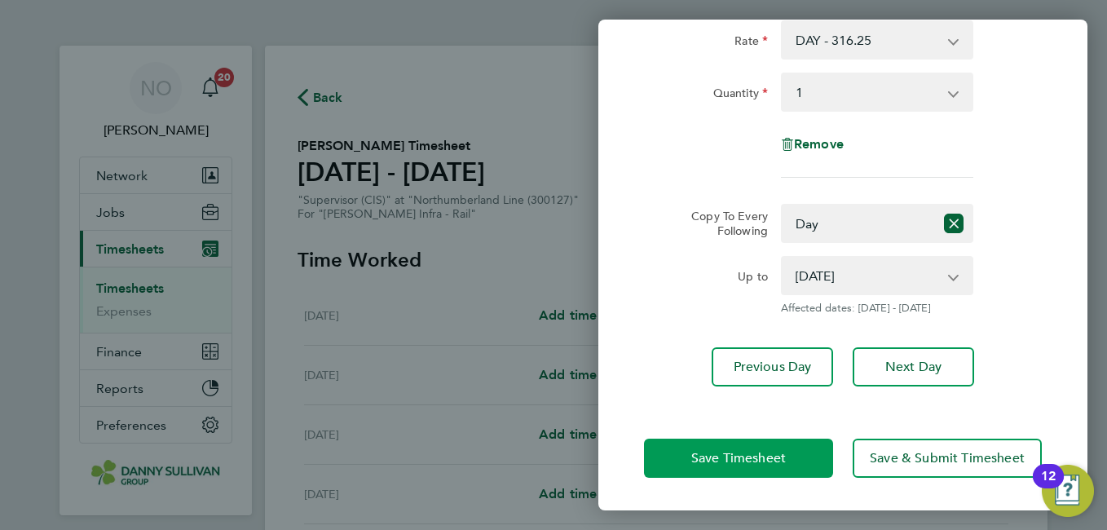
click at [746, 446] on button "Save Timesheet" at bounding box center [738, 458] width 189 height 39
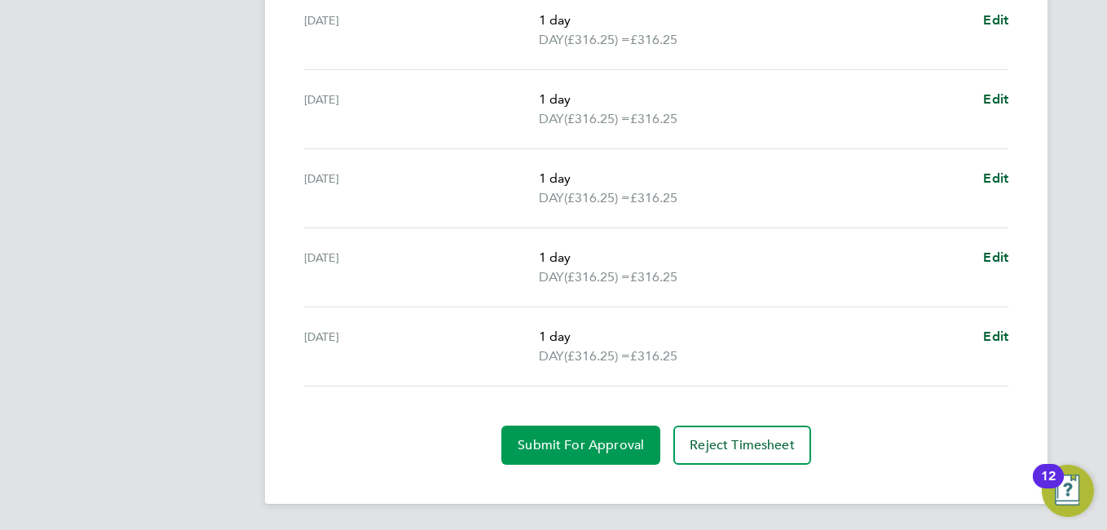
click at [538, 462] on button "Submit For Approval" at bounding box center [580, 445] width 159 height 39
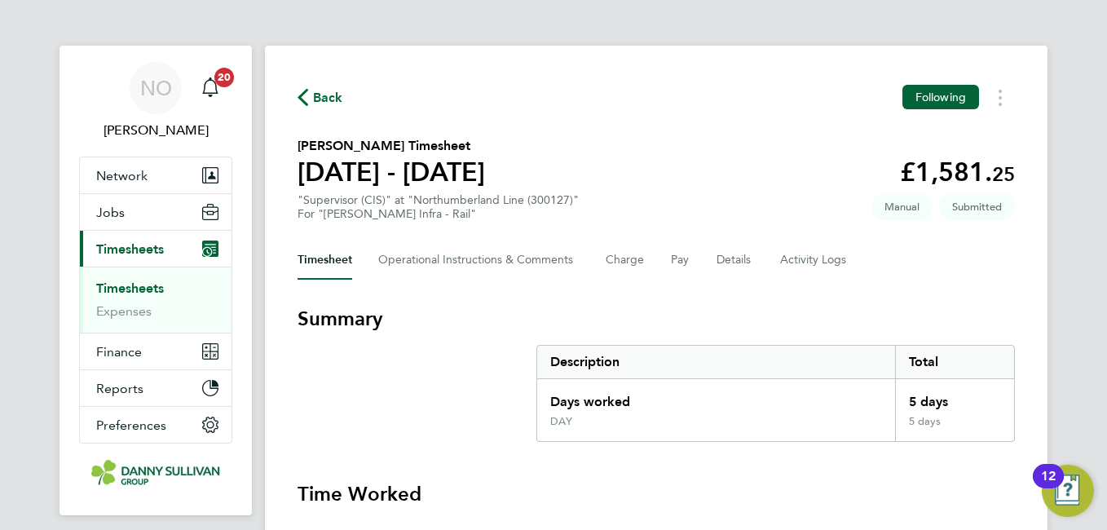
click at [318, 100] on span "Back" at bounding box center [328, 98] width 30 height 20
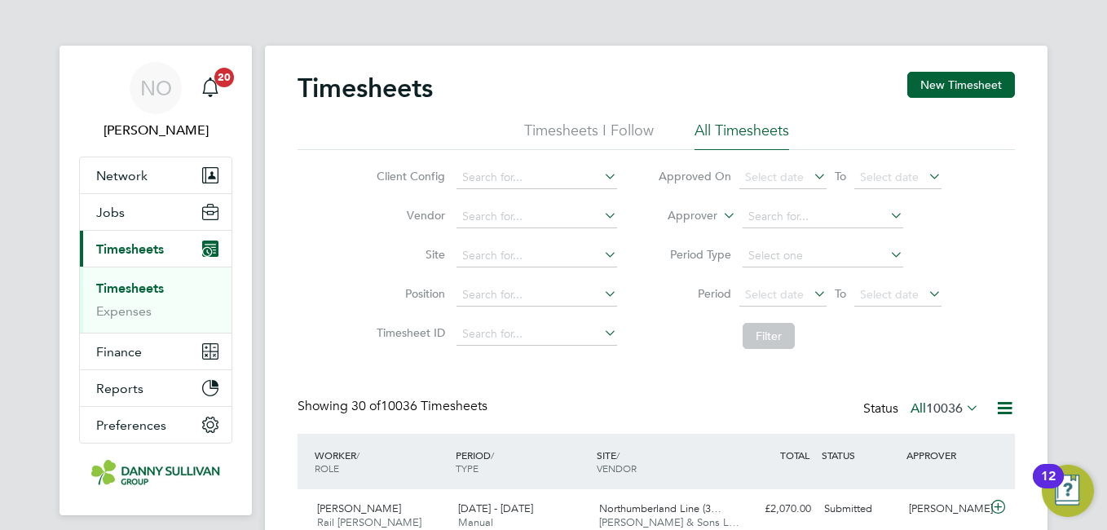
scroll to position [42, 142]
click at [972, 81] on button "New Timesheet" at bounding box center [961, 85] width 108 height 26
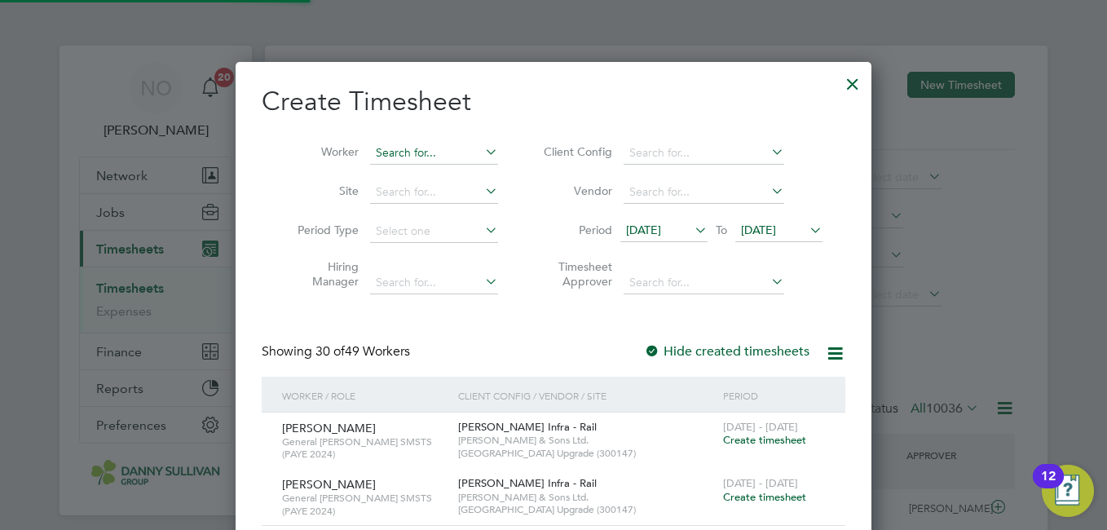
click at [448, 152] on input at bounding box center [434, 153] width 128 height 23
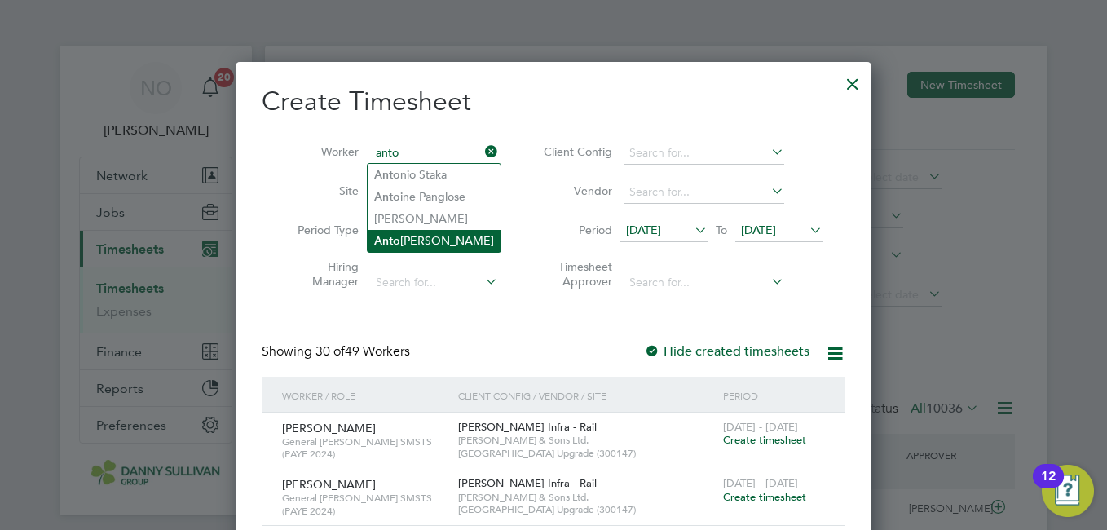
click at [426, 234] on li "Anto aneta Ivanova" at bounding box center [434, 241] width 133 height 22
type input "[PERSON_NAME]"
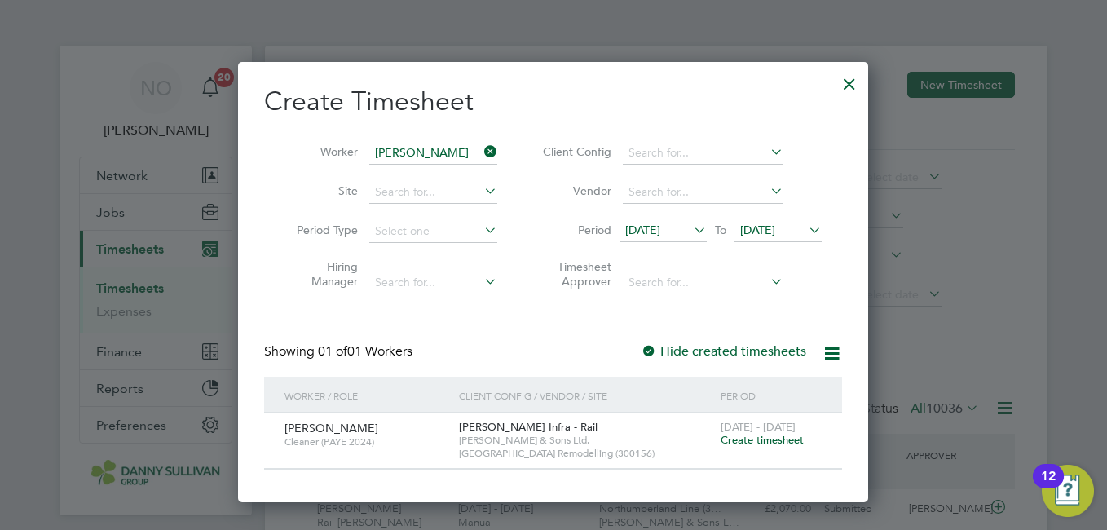
click at [748, 435] on span "Create timesheet" at bounding box center [762, 440] width 83 height 14
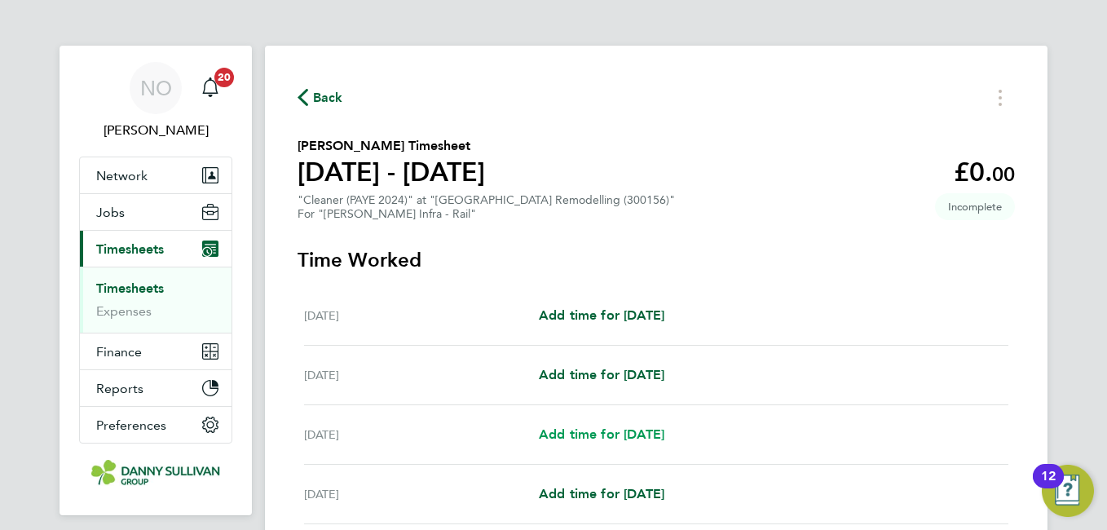
click at [614, 431] on span "Add time for Mon 04 Aug" at bounding box center [602, 433] width 126 height 15
select select "30"
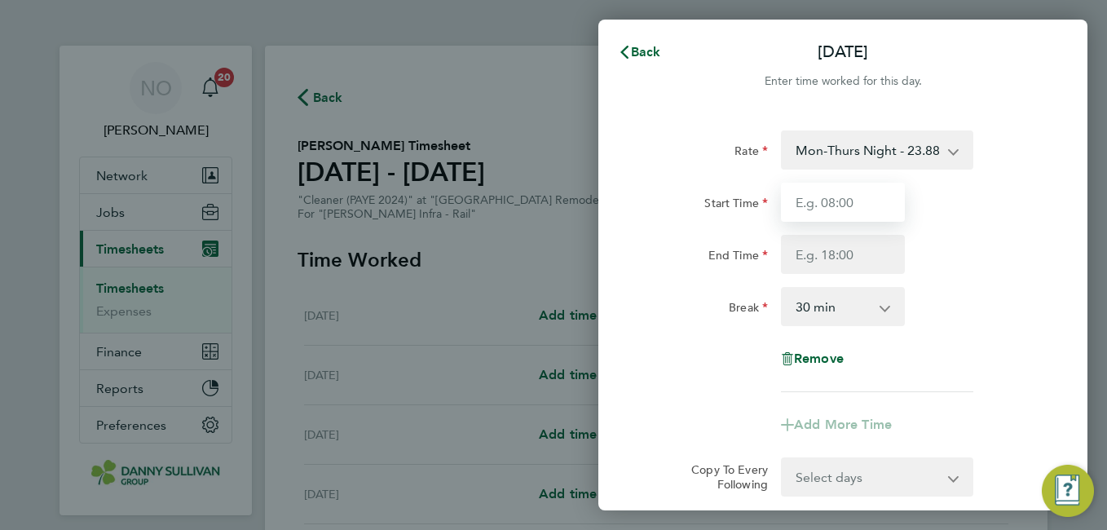
click at [845, 210] on input "Start Time" at bounding box center [843, 202] width 124 height 39
type input "07:00"
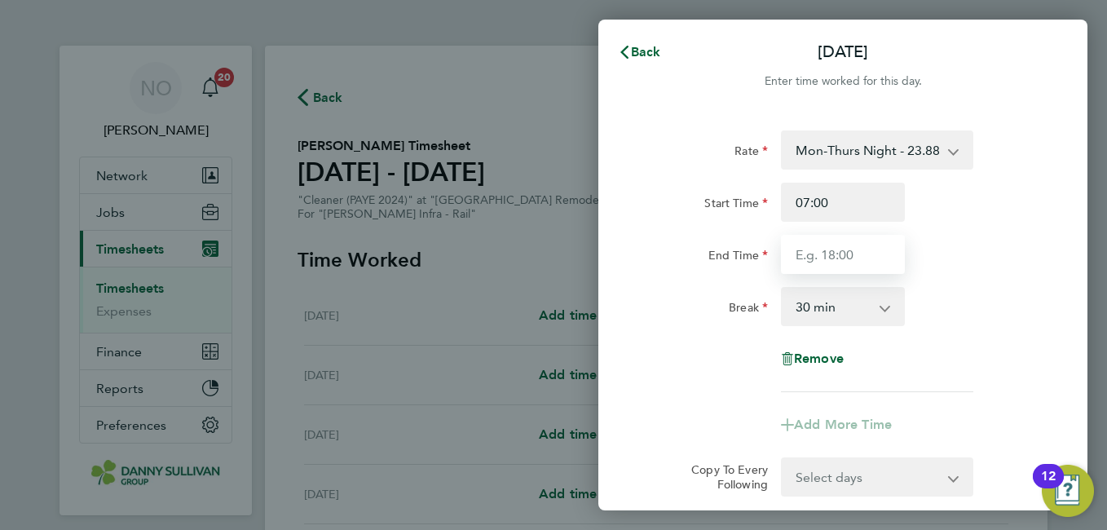
type input "17:00"
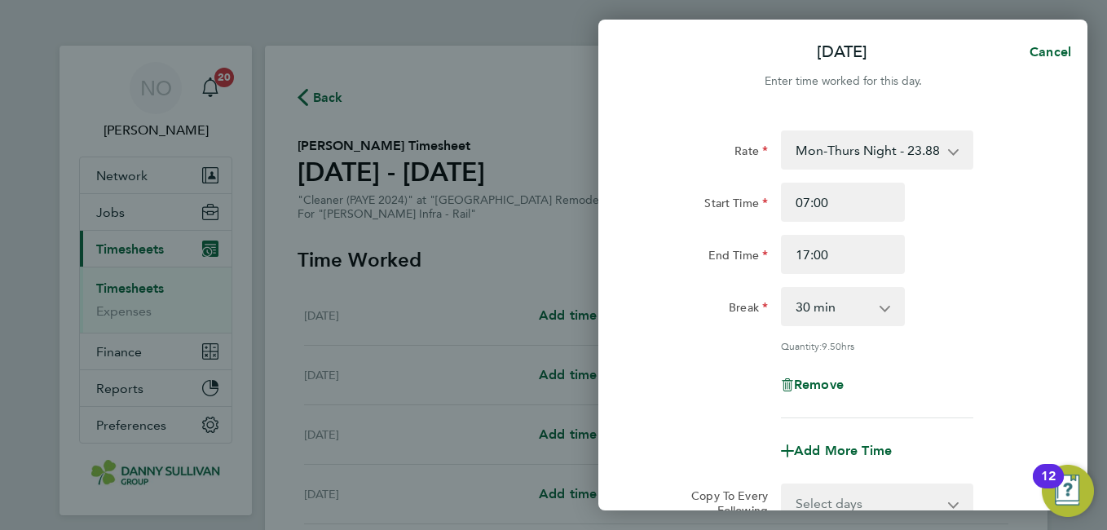
click at [1057, 281] on div "Rate Mon-Thurs Night - 23.88 Mon-Fri Day - 20.77 Bank Hol - 31.15 Weekend - 27.…" at bounding box center [842, 362] width 489 height 503
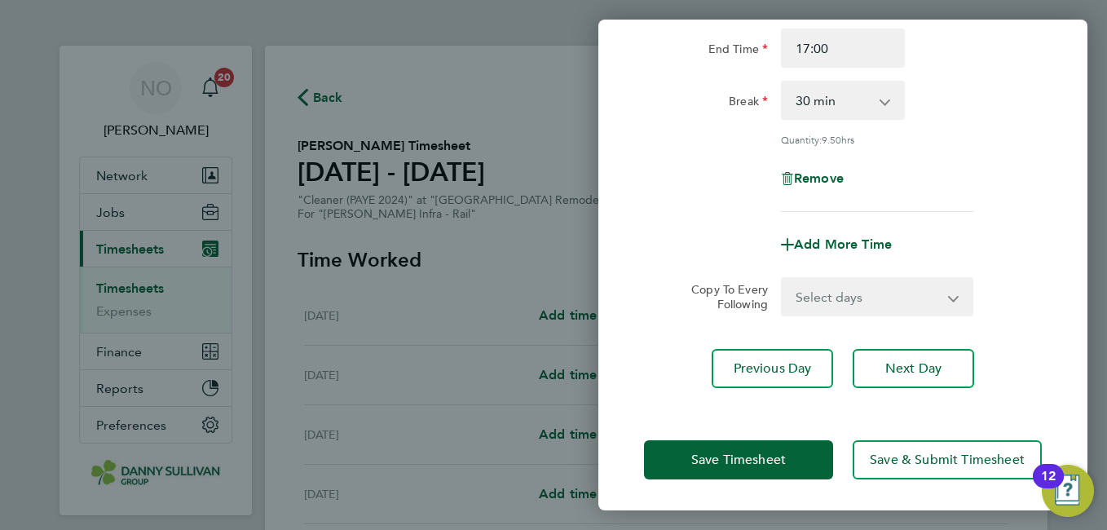
click at [888, 272] on form "Rate Mon-Thurs Night - 23.88 Mon-Fri Day - 20.77 Bank Hol - 31.15 Weekend - 27.…" at bounding box center [843, 120] width 398 height 392
click at [892, 300] on select "Select days Day Tuesday Wednesday Thursday Friday" at bounding box center [868, 297] width 171 height 36
select select "DAY"
click at [783, 279] on select "Select days Day Tuesday Wednesday Thursday Friday" at bounding box center [868, 297] width 171 height 36
select select "2025-08-08"
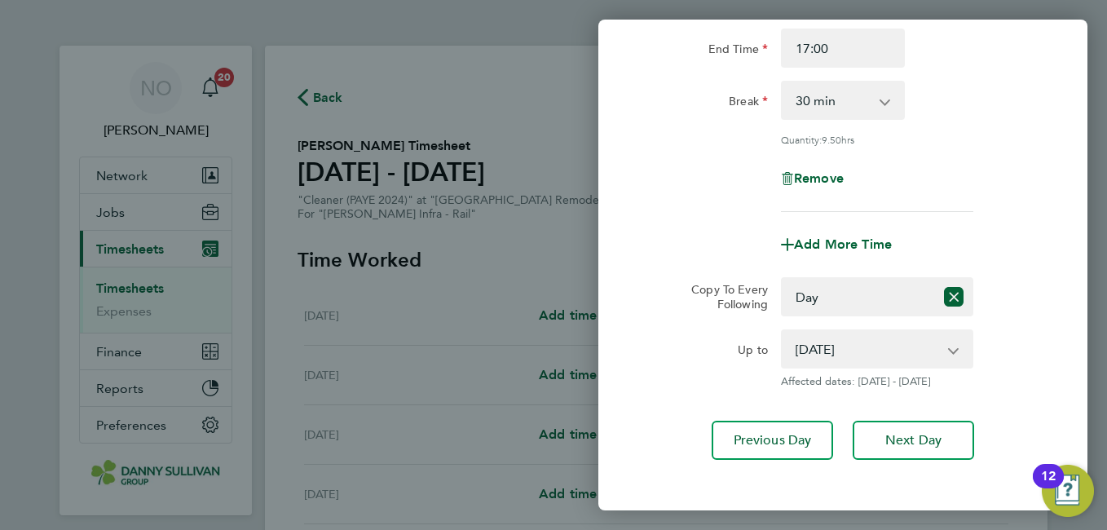
click at [1040, 350] on div "Up to 05 Aug 2025 06 Aug 2025 07 Aug 2025 08 Aug 2025 Affected dates: 05 - 08 A…" at bounding box center [843, 358] width 411 height 59
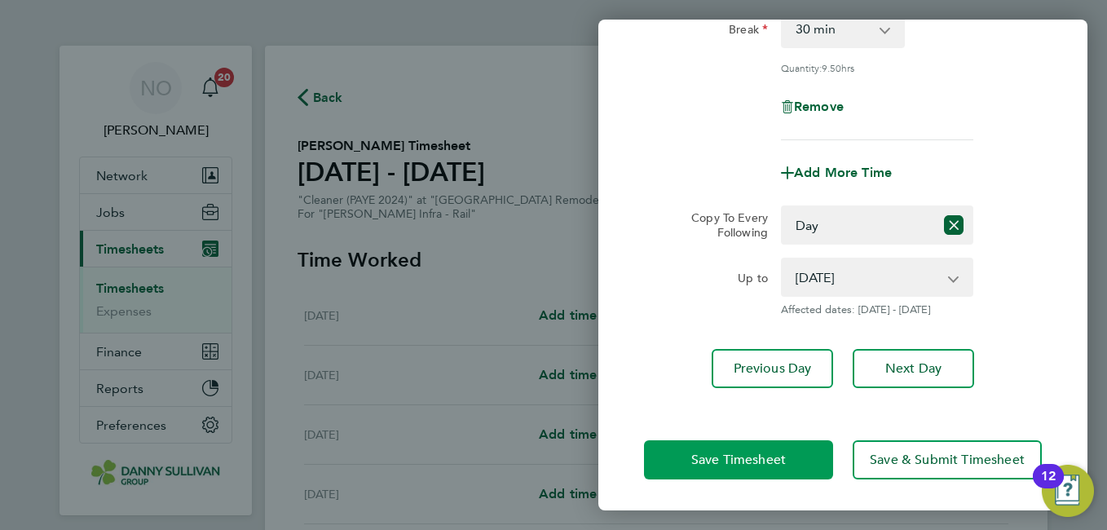
click at [744, 461] on span "Save Timesheet" at bounding box center [738, 460] width 95 height 16
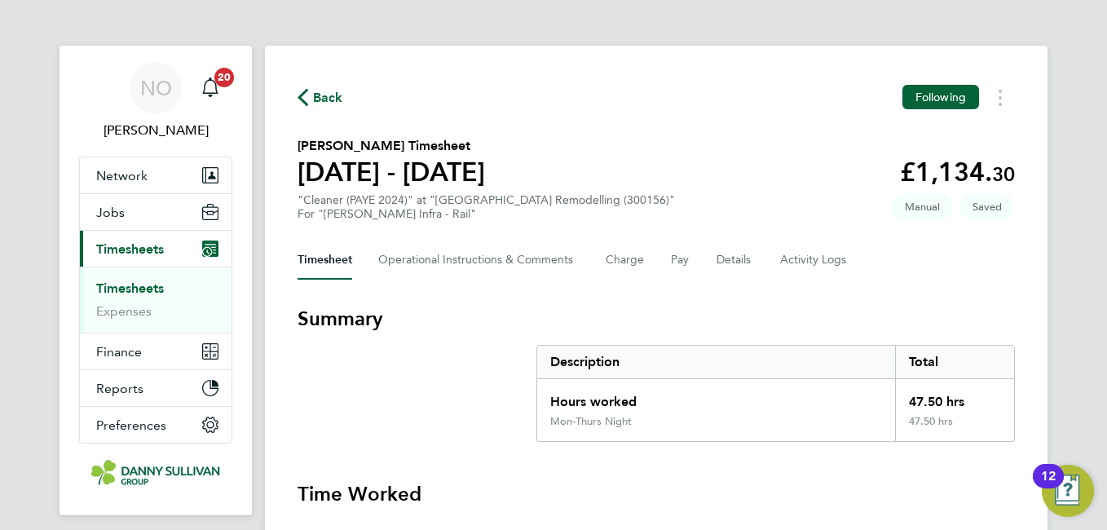
click at [454, 404] on section "Summary Description Total Hours worked 47.50 hrs Mon-Thurs Night 47.50 hrs" at bounding box center [656, 374] width 717 height 136
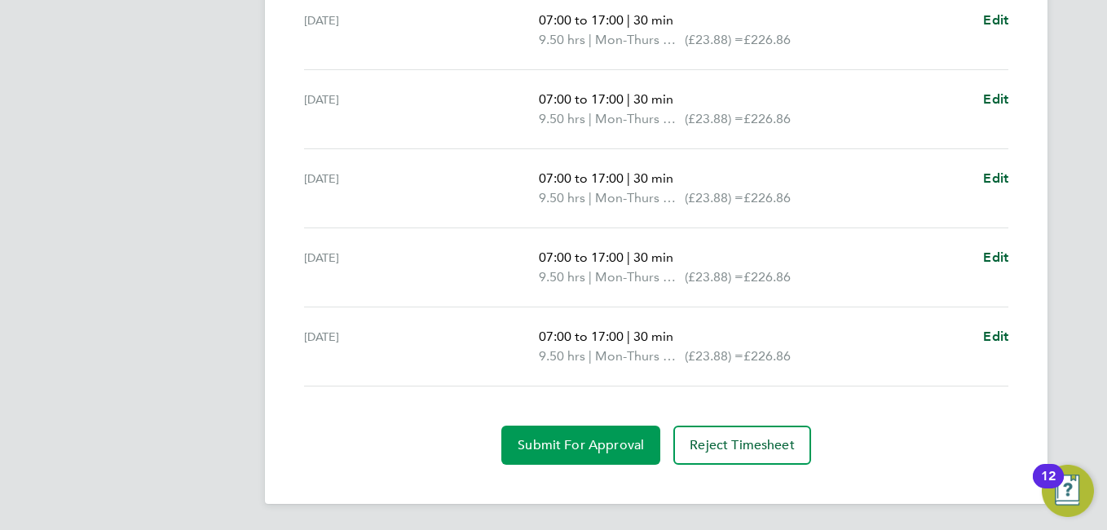
click at [533, 439] on span "Submit For Approval" at bounding box center [581, 445] width 126 height 16
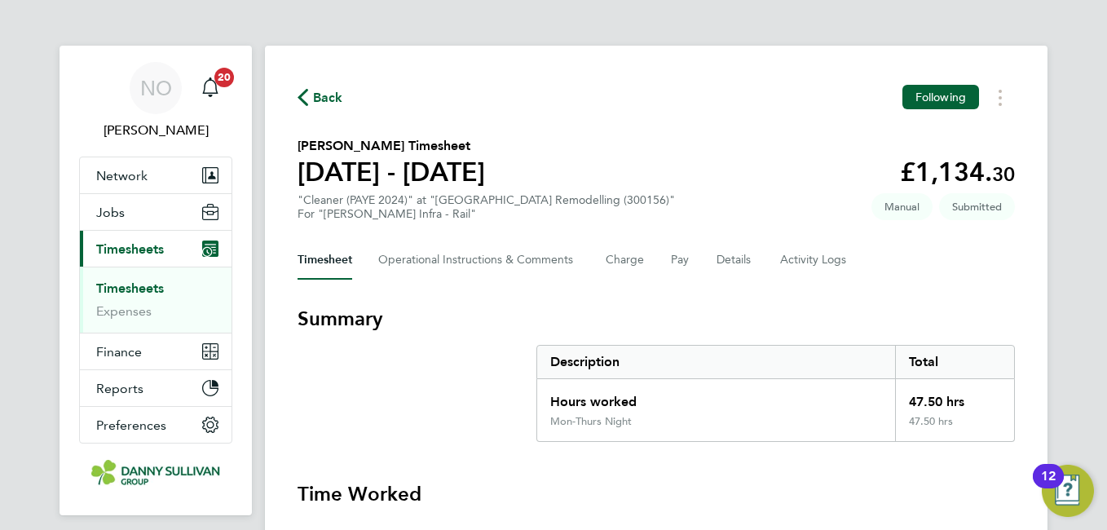
click at [315, 91] on span "Back" at bounding box center [328, 98] width 30 height 20
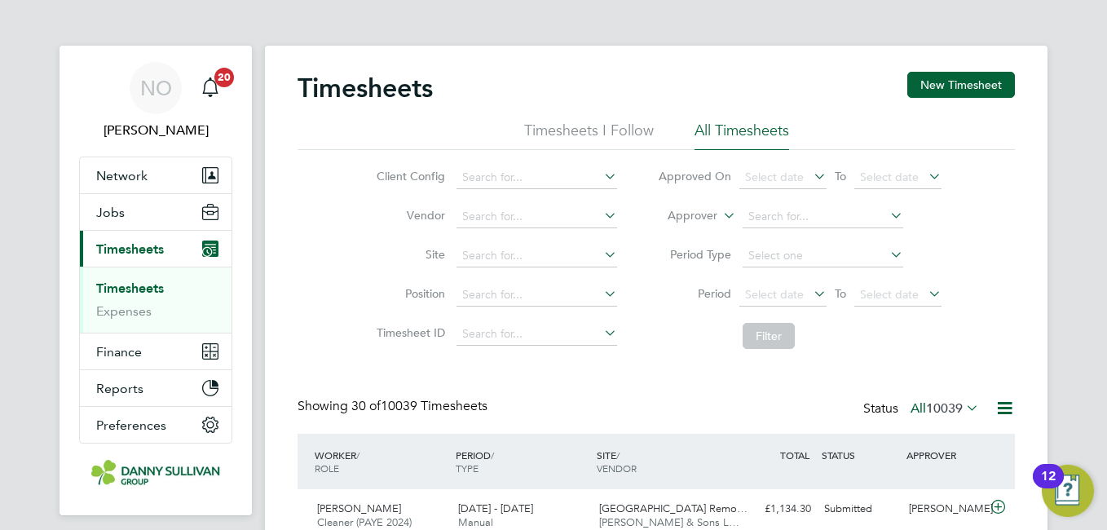
click at [574, 124] on li "Timesheets I Follow" at bounding box center [589, 135] width 130 height 29
click at [748, 122] on li "All Timesheets" at bounding box center [742, 135] width 95 height 29
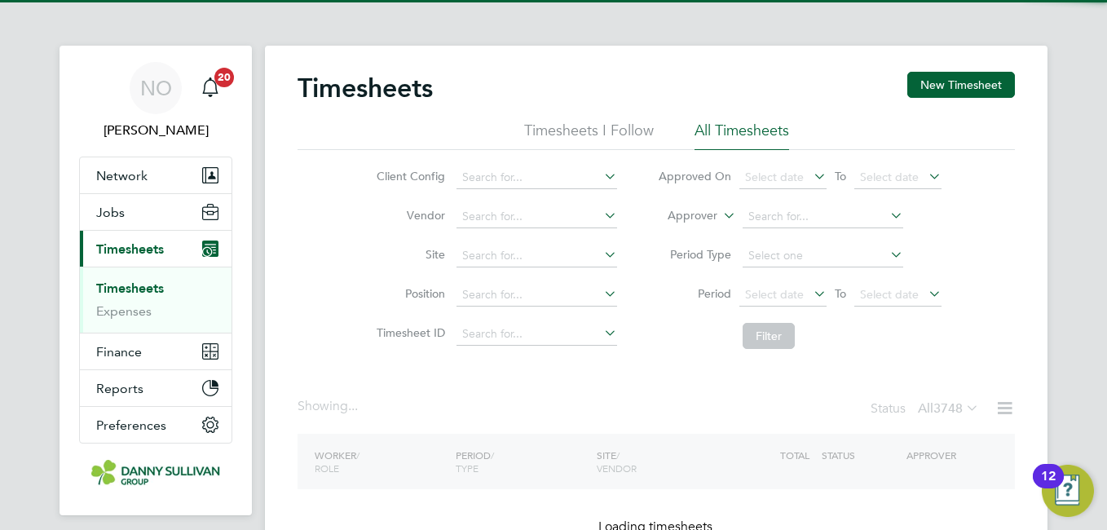
click at [752, 77] on div "Timesheets New Timesheet" at bounding box center [656, 96] width 717 height 49
